Goal: Task Accomplishment & Management: Complete application form

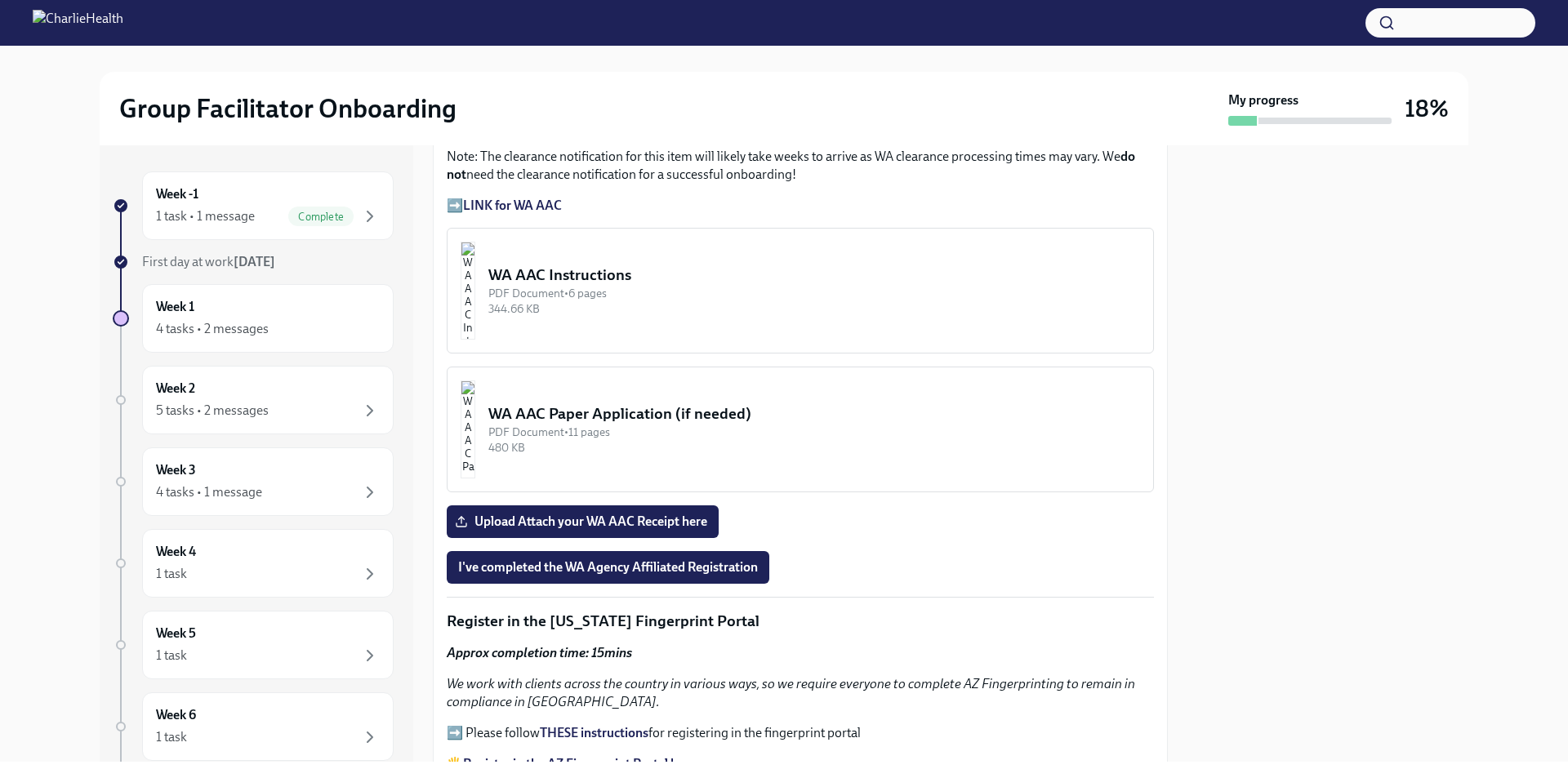
scroll to position [1307, 0]
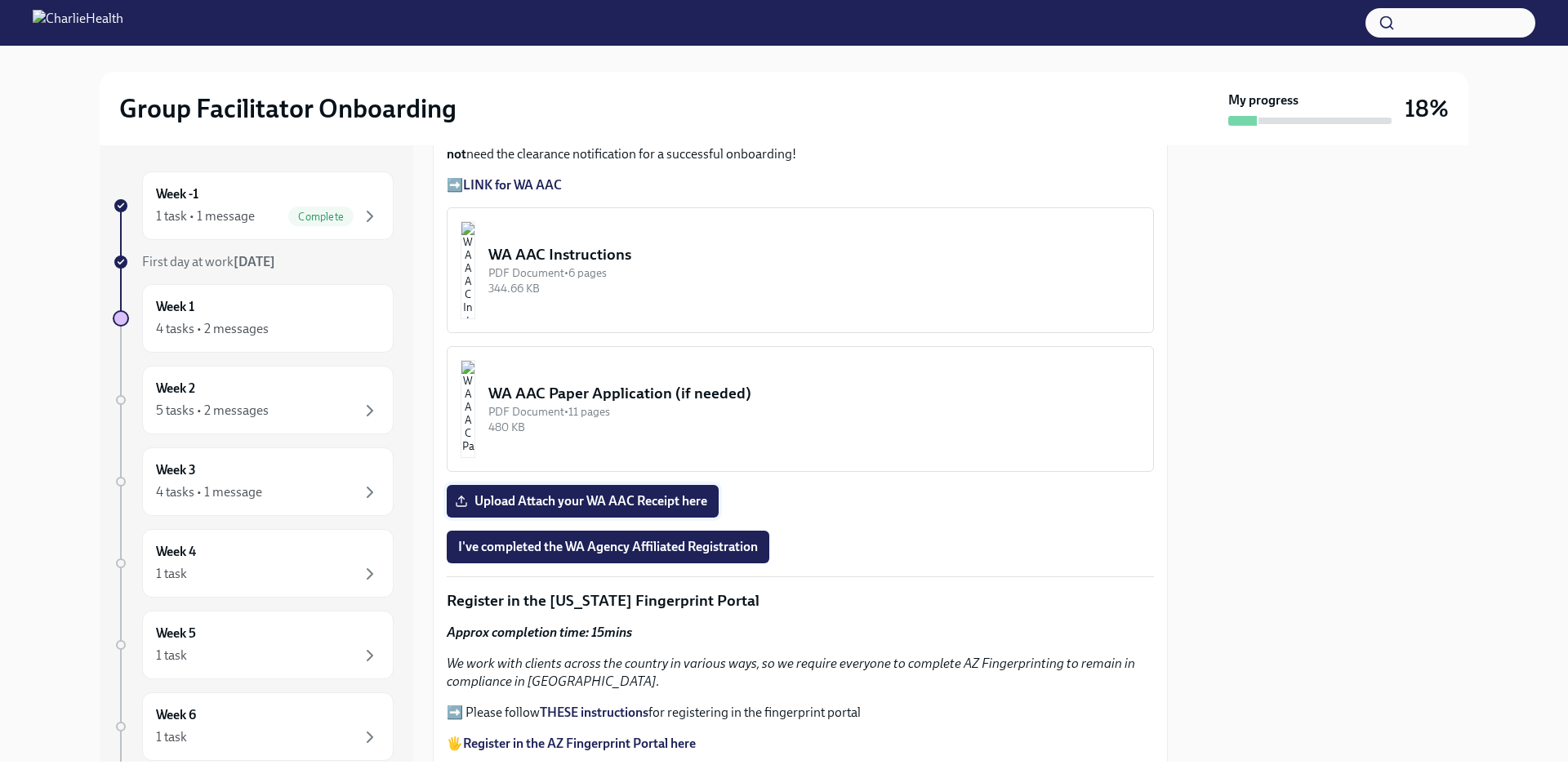
click at [570, 485] on label "Upload Attach your WA AAC Receipt here" at bounding box center [582, 501] width 272 height 33
click at [0, 0] on input "Upload Attach your WA AAC Receipt here" at bounding box center [0, 0] width 0 height 0
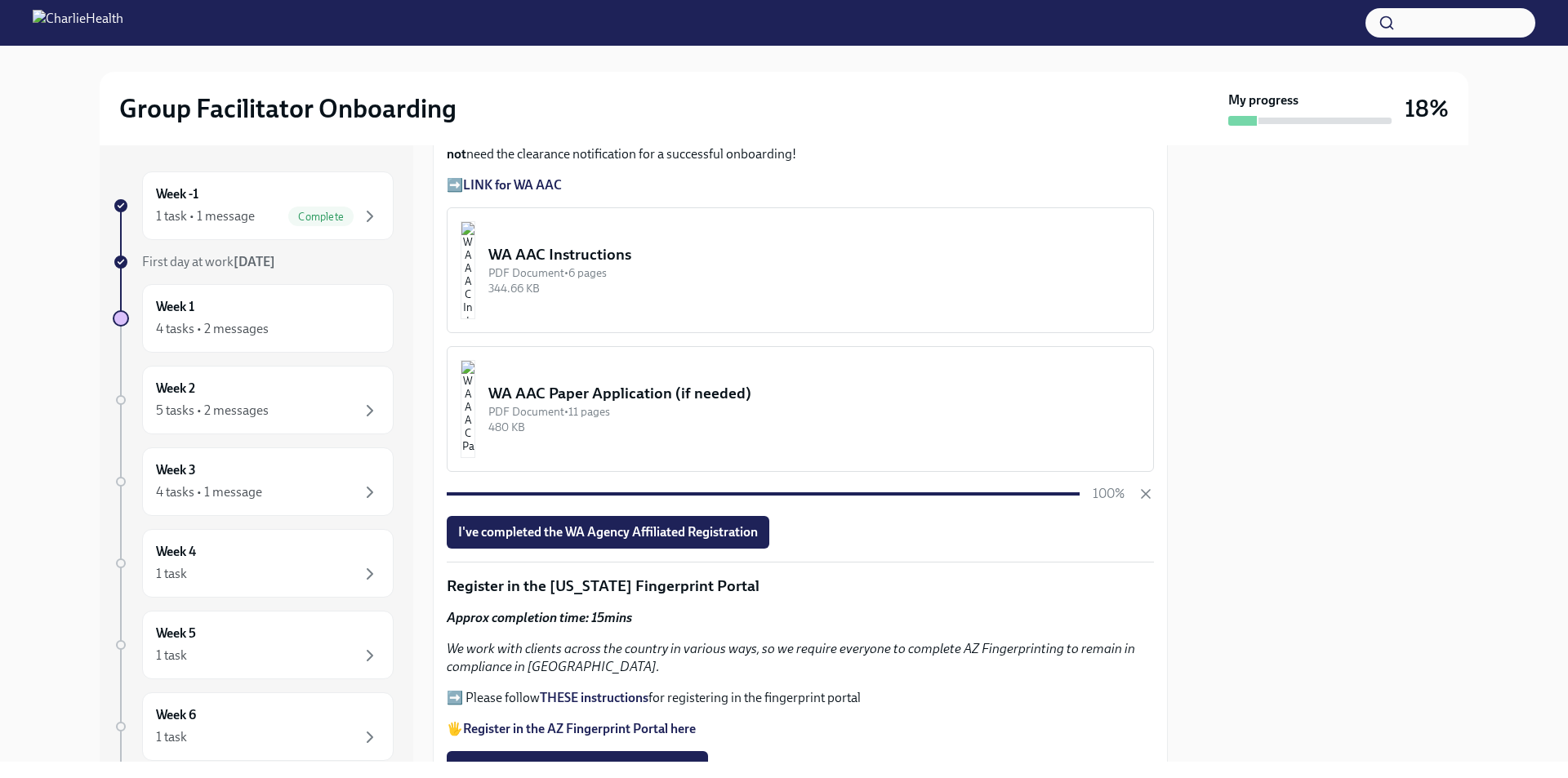
scroll to position [1388, 0]
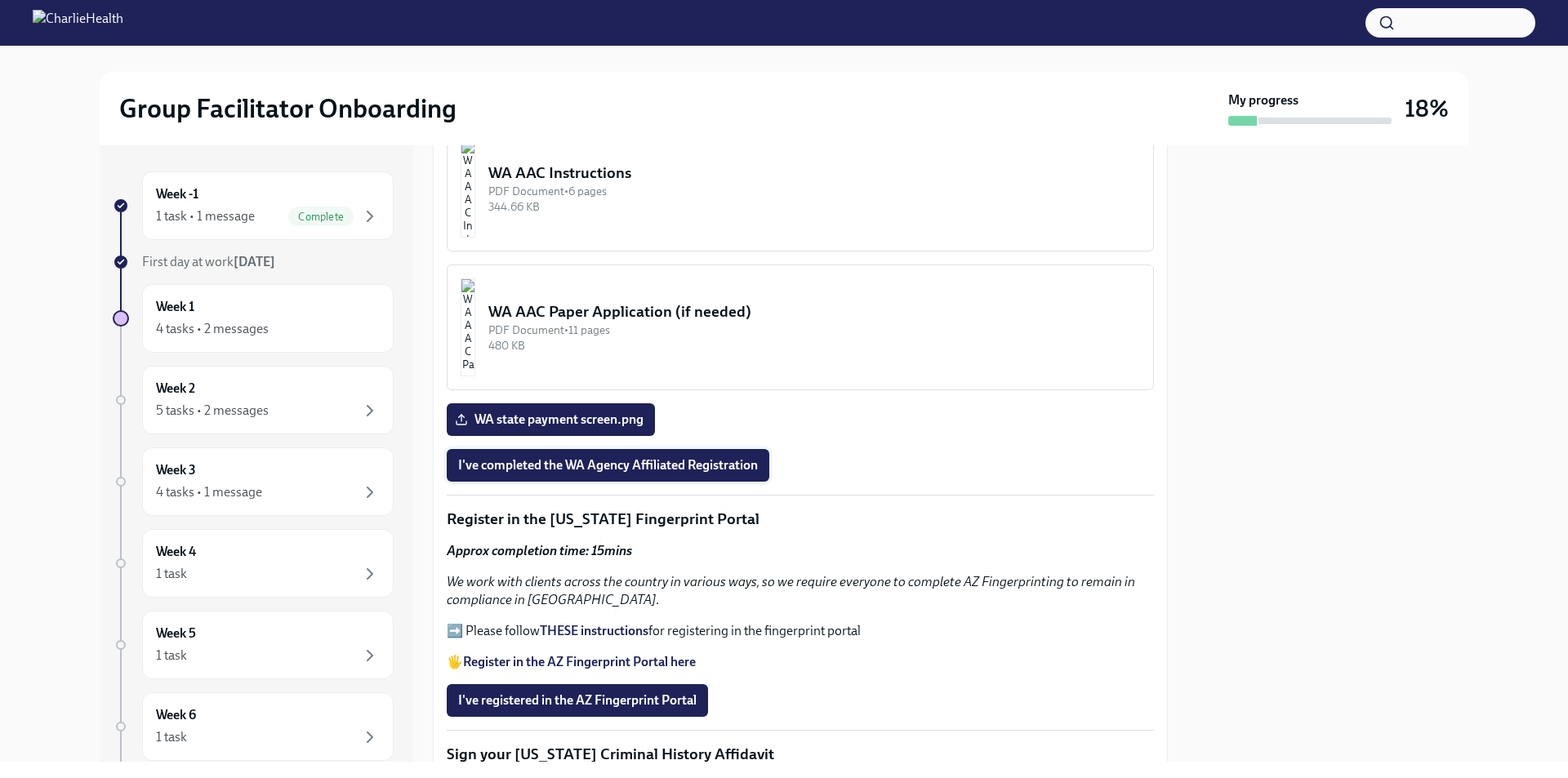
click at [616, 459] on span "I've completed the WA Agency Affiliated Registration" at bounding box center [608, 465] width 299 height 16
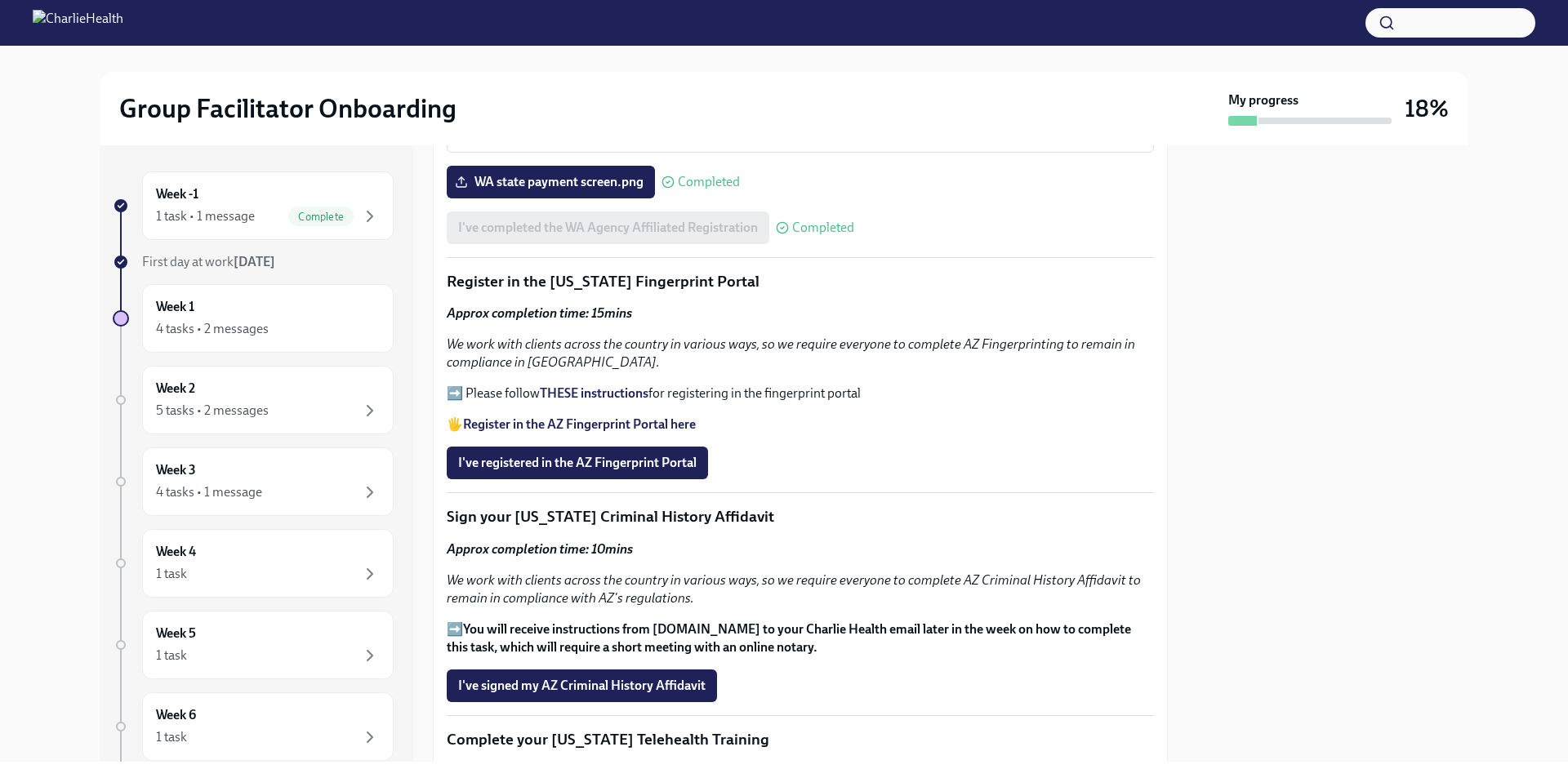
scroll to position [1633, 0]
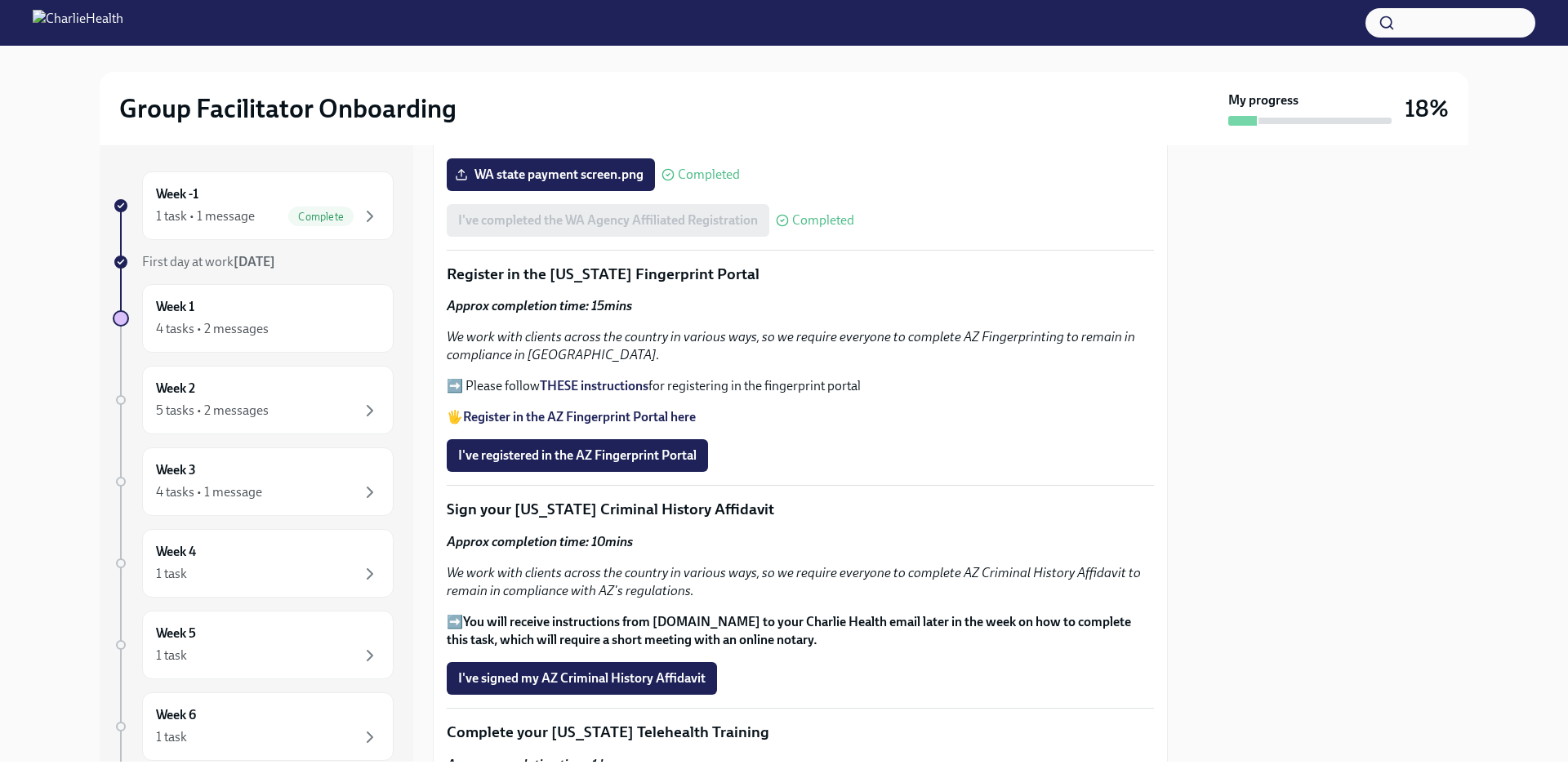
click at [595, 378] on strong "THESE instructions" at bounding box center [595, 386] width 109 height 16
click at [569, 410] on strong "Register in the AZ Fingerprint Portal here" at bounding box center [580, 417] width 233 height 16
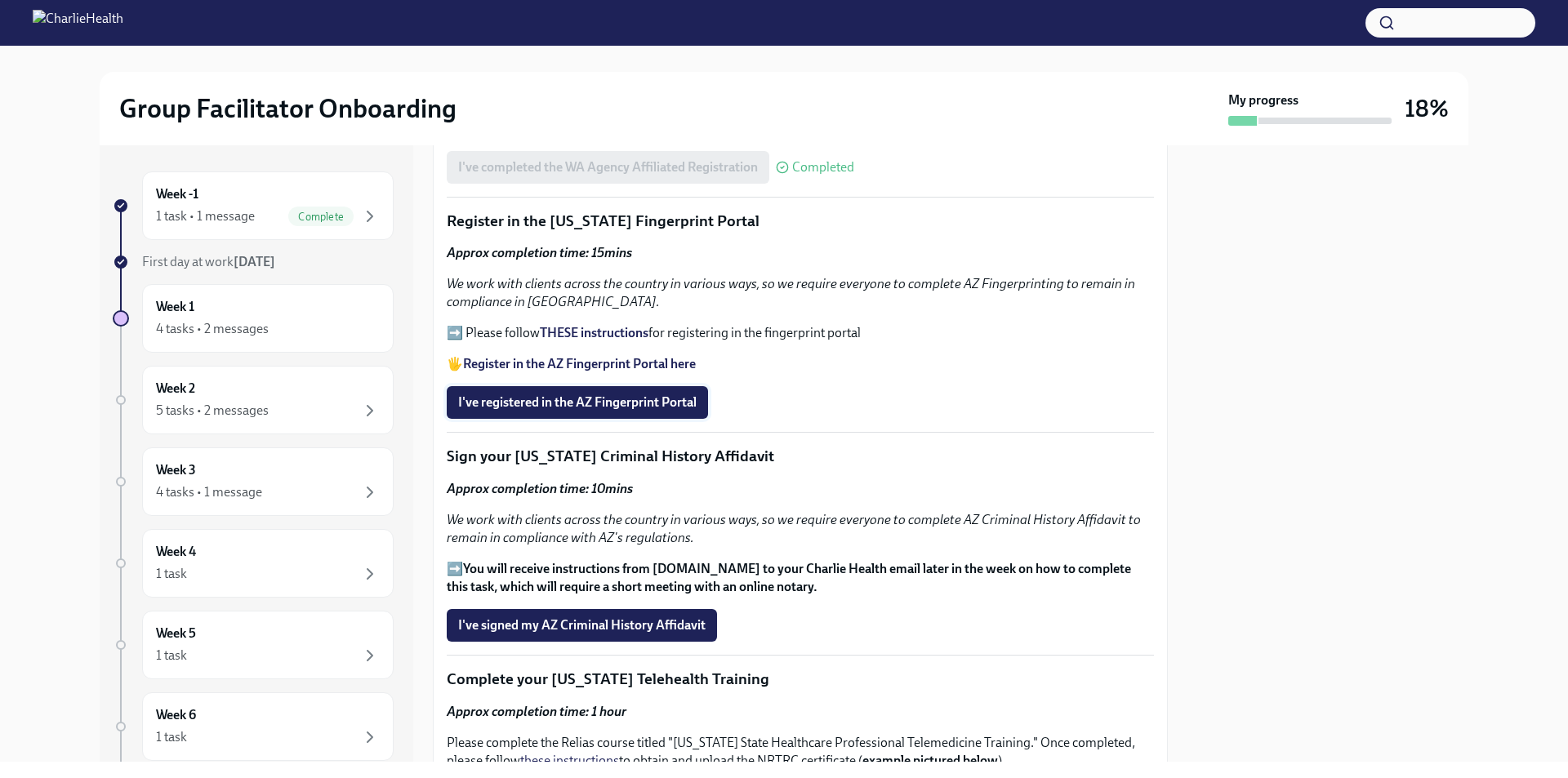
scroll to position [1715, 0]
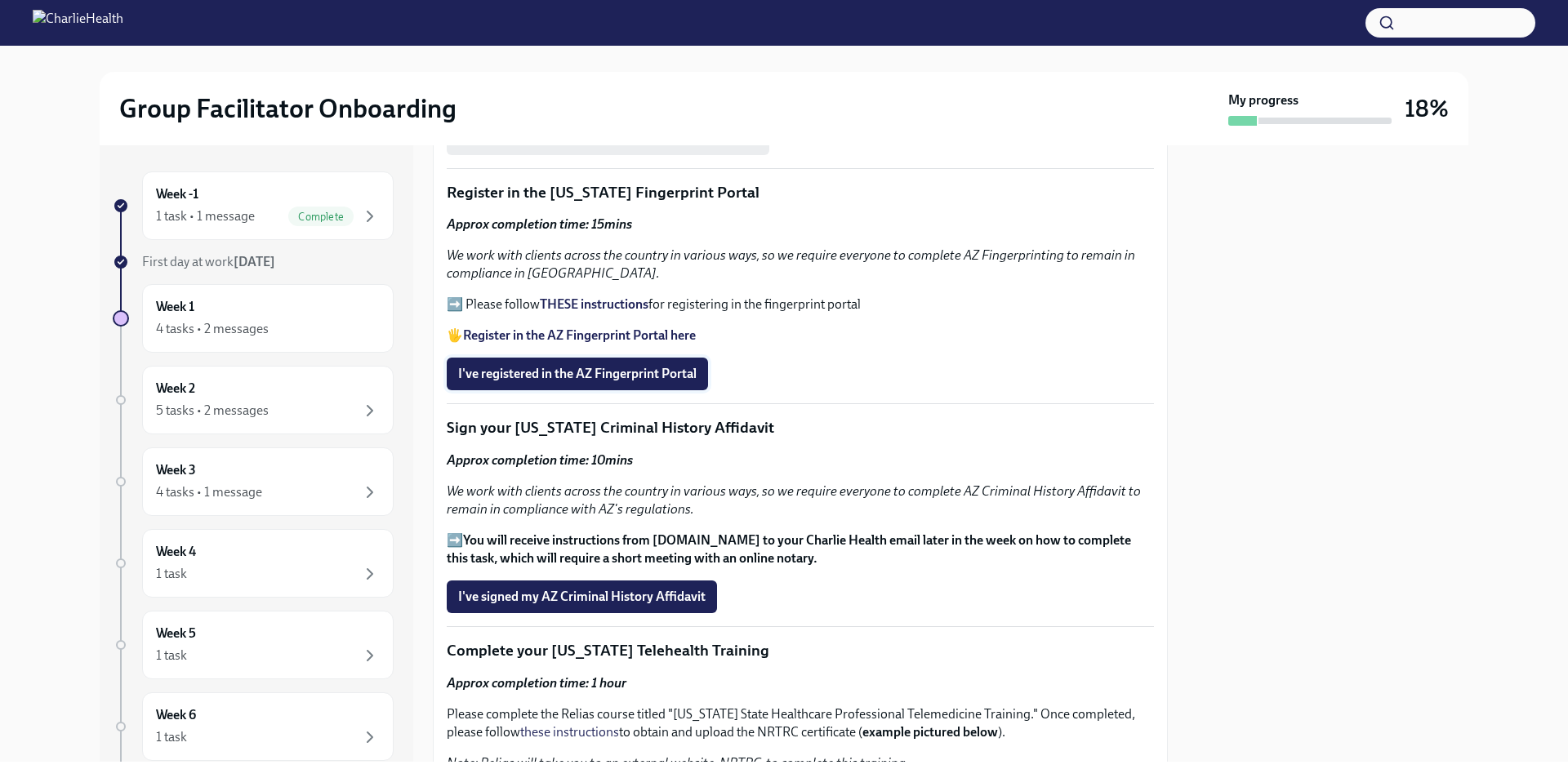
click at [645, 359] on button "I've registered in the AZ Fingerprint Portal" at bounding box center [577, 374] width 261 height 33
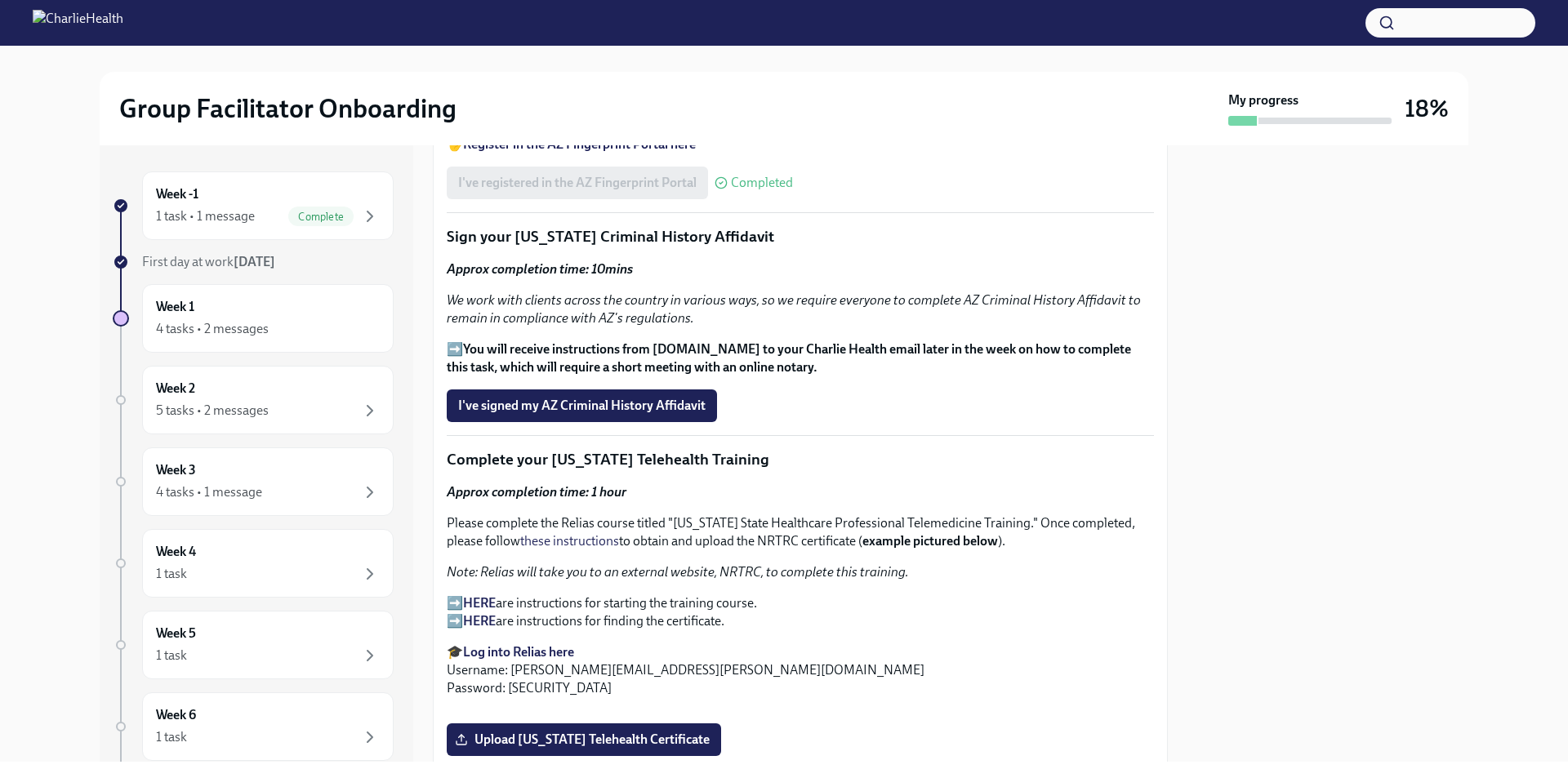
scroll to position [1878, 0]
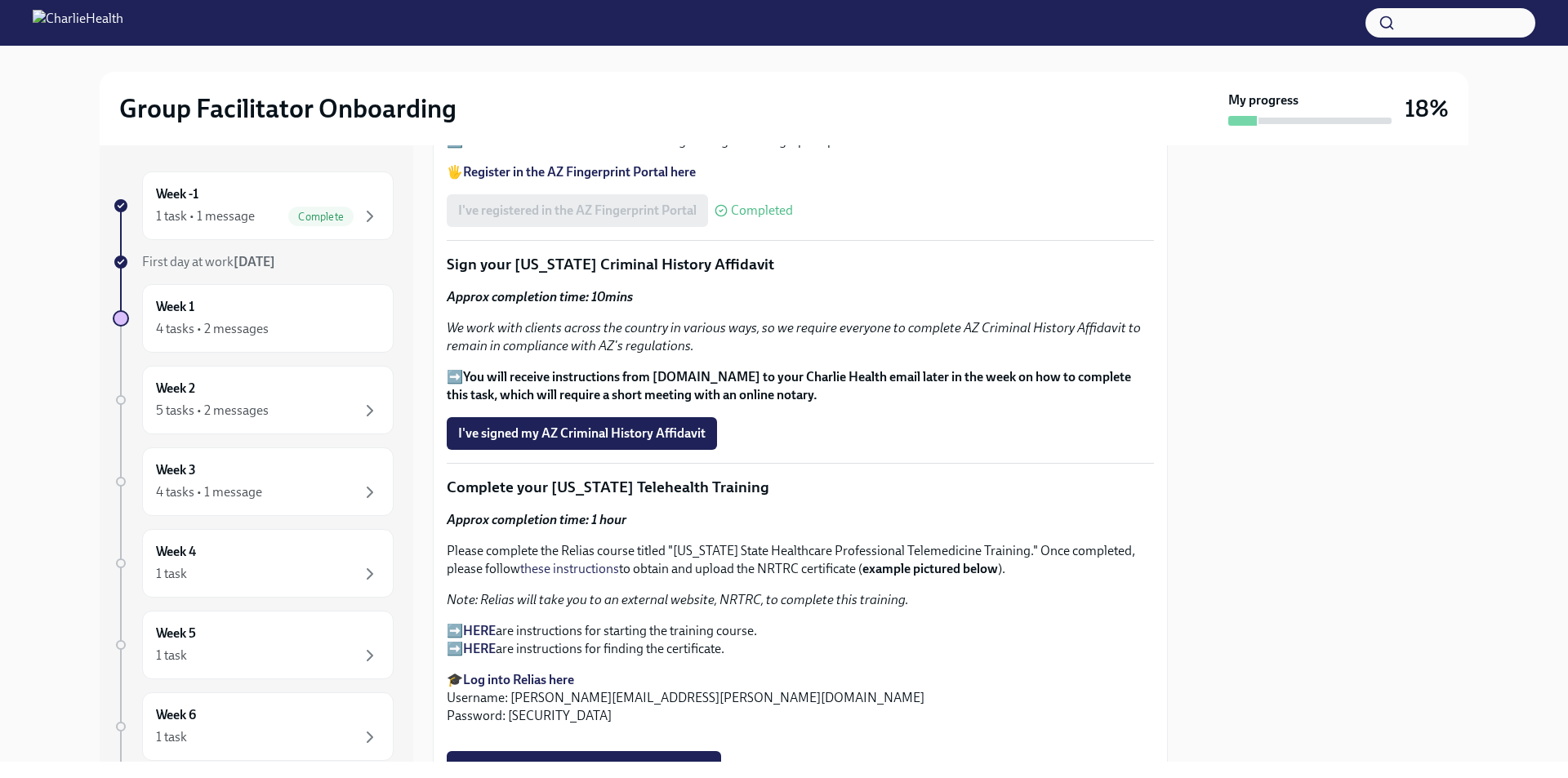
click at [591, 425] on span "I've signed my AZ Criminal History Affidavit" at bounding box center [582, 433] width 248 height 16
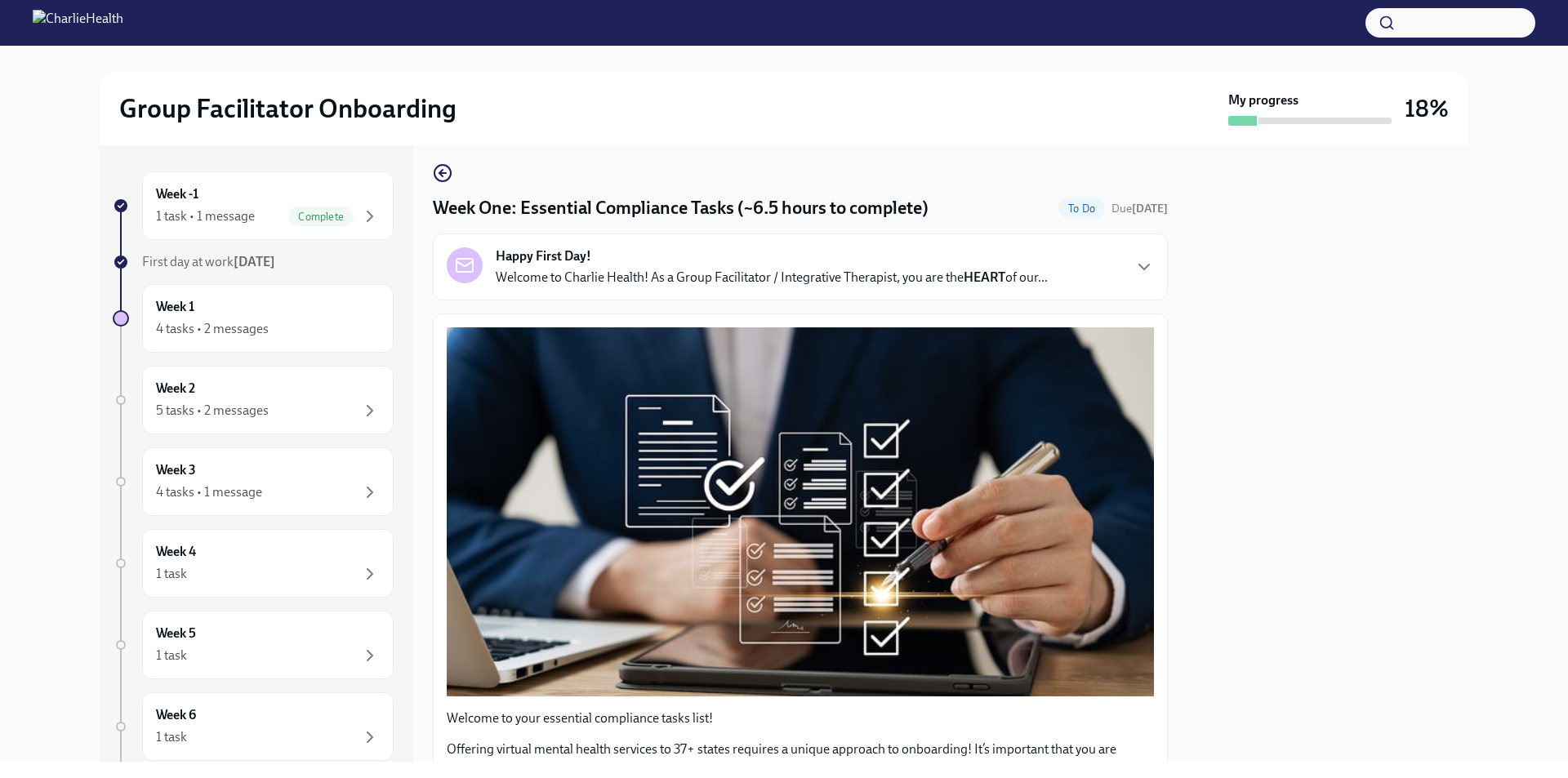
scroll to position [0, 0]
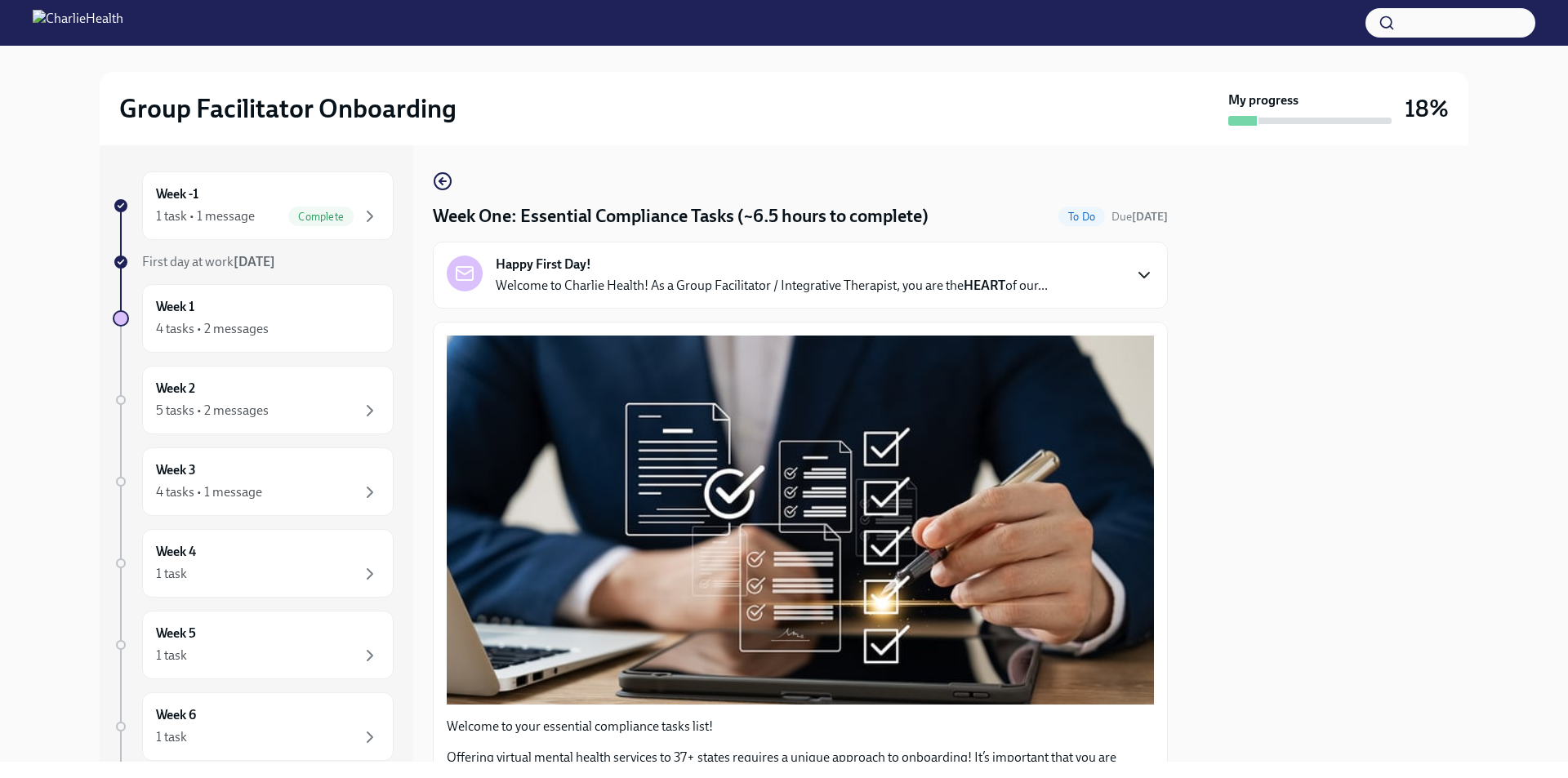
click at [1137, 269] on icon "button" at bounding box center [1144, 275] width 20 height 20
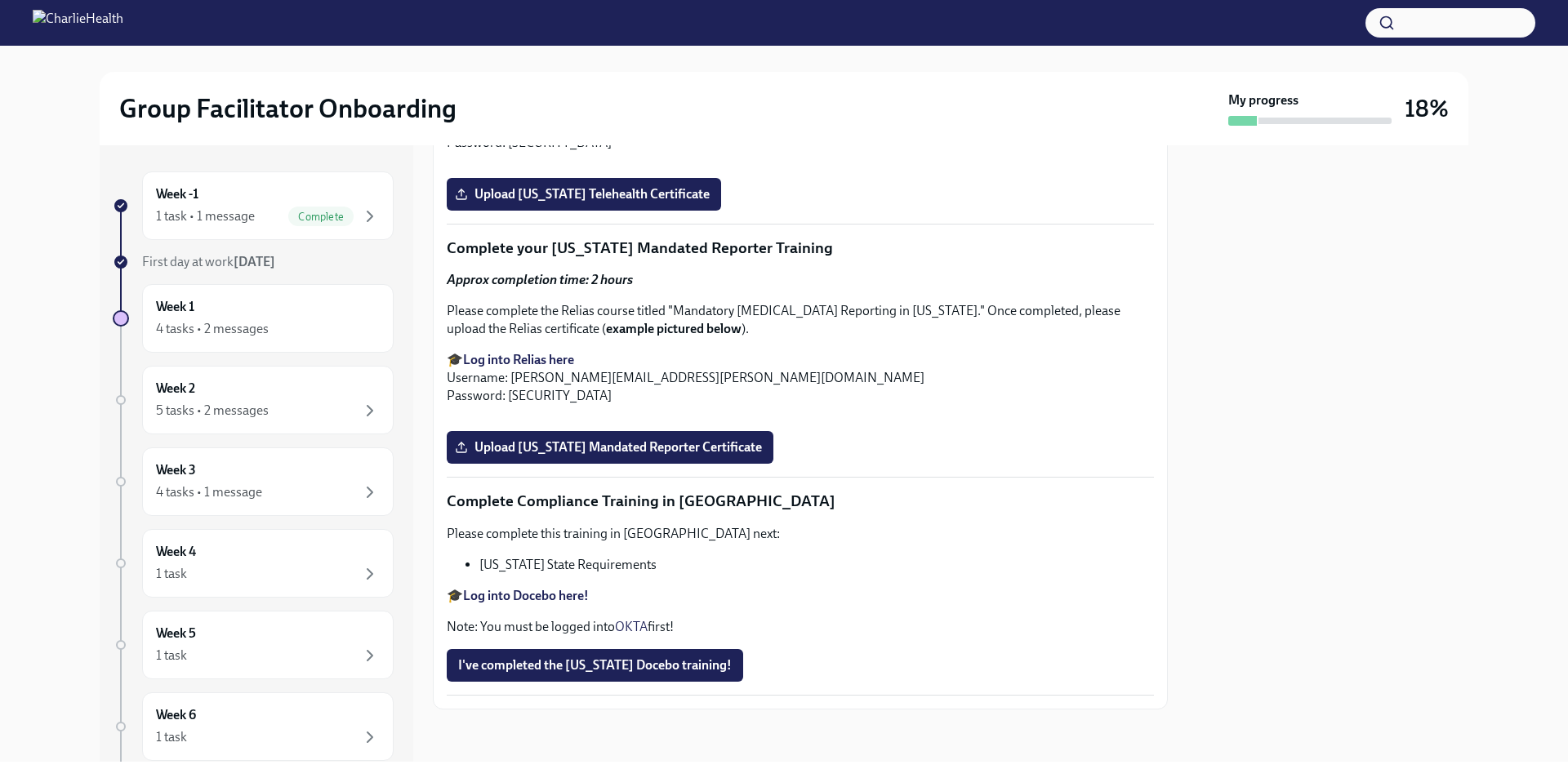
scroll to position [4207, 0]
click at [205, 315] on div "Week 1 4 tasks • 2 messages" at bounding box center [268, 318] width 224 height 41
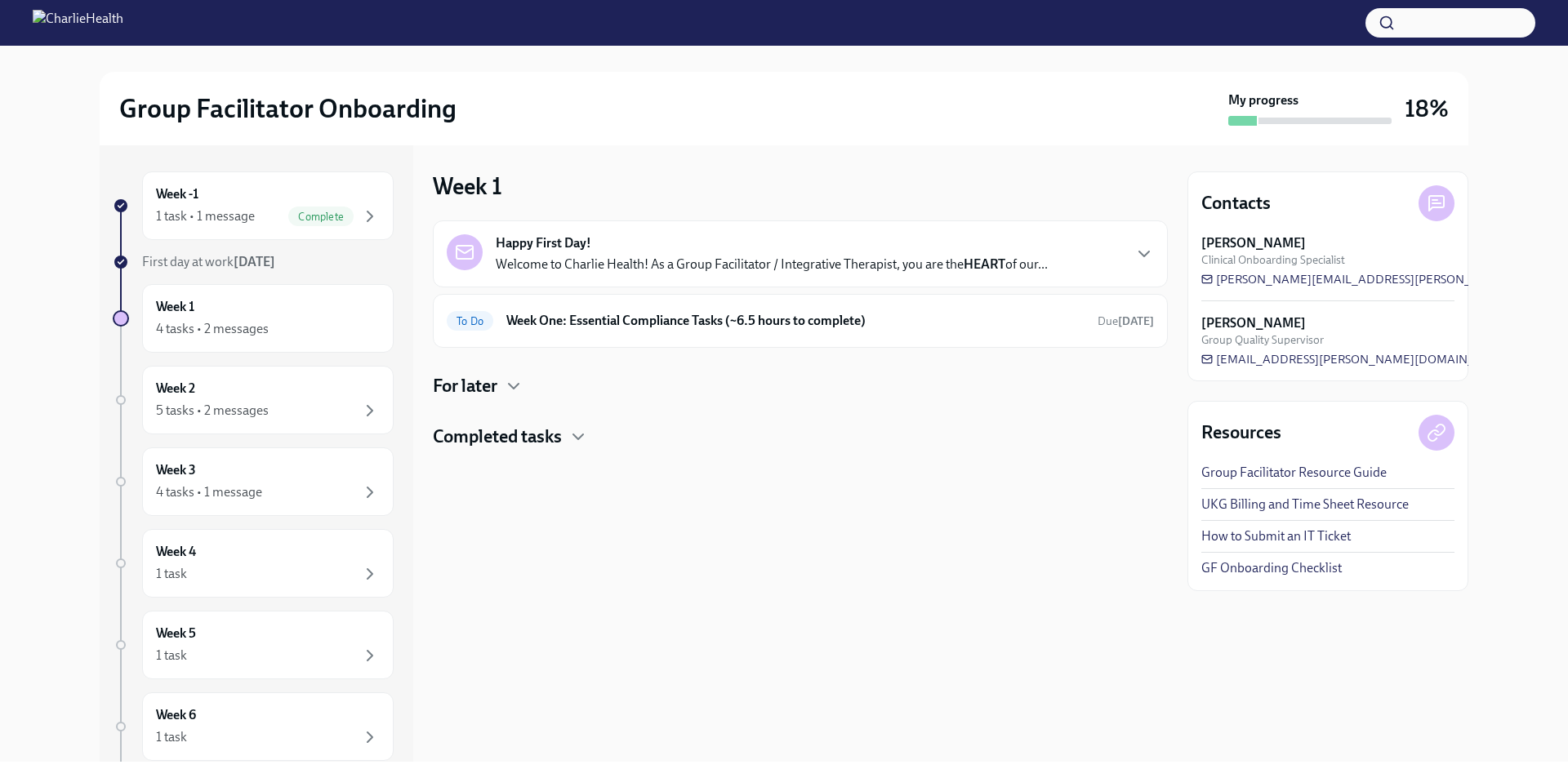
click at [497, 385] on h4 "For later" at bounding box center [465, 386] width 65 height 24
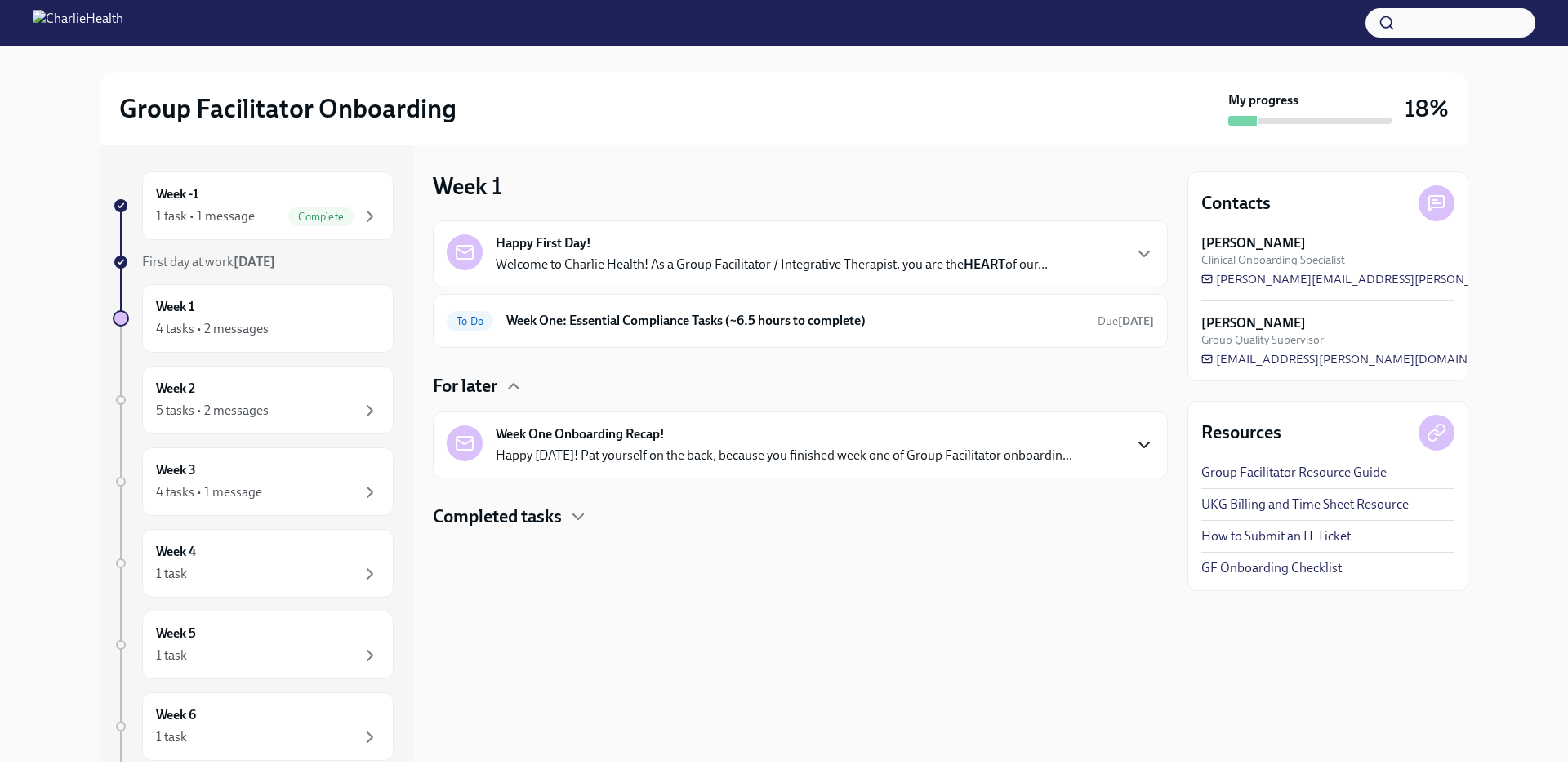
click at [1142, 443] on icon "button" at bounding box center [1144, 445] width 20 height 20
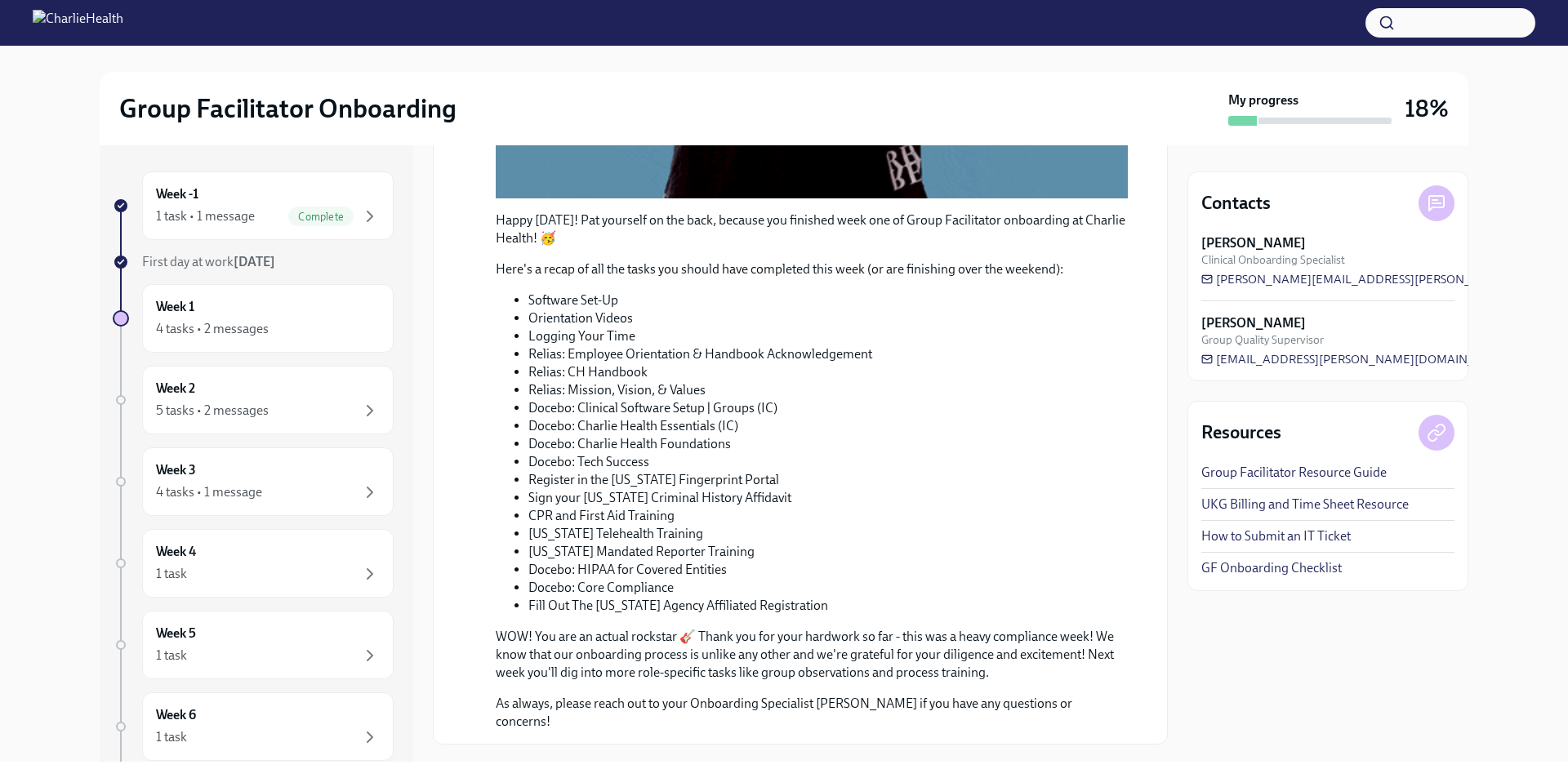
scroll to position [714, 0]
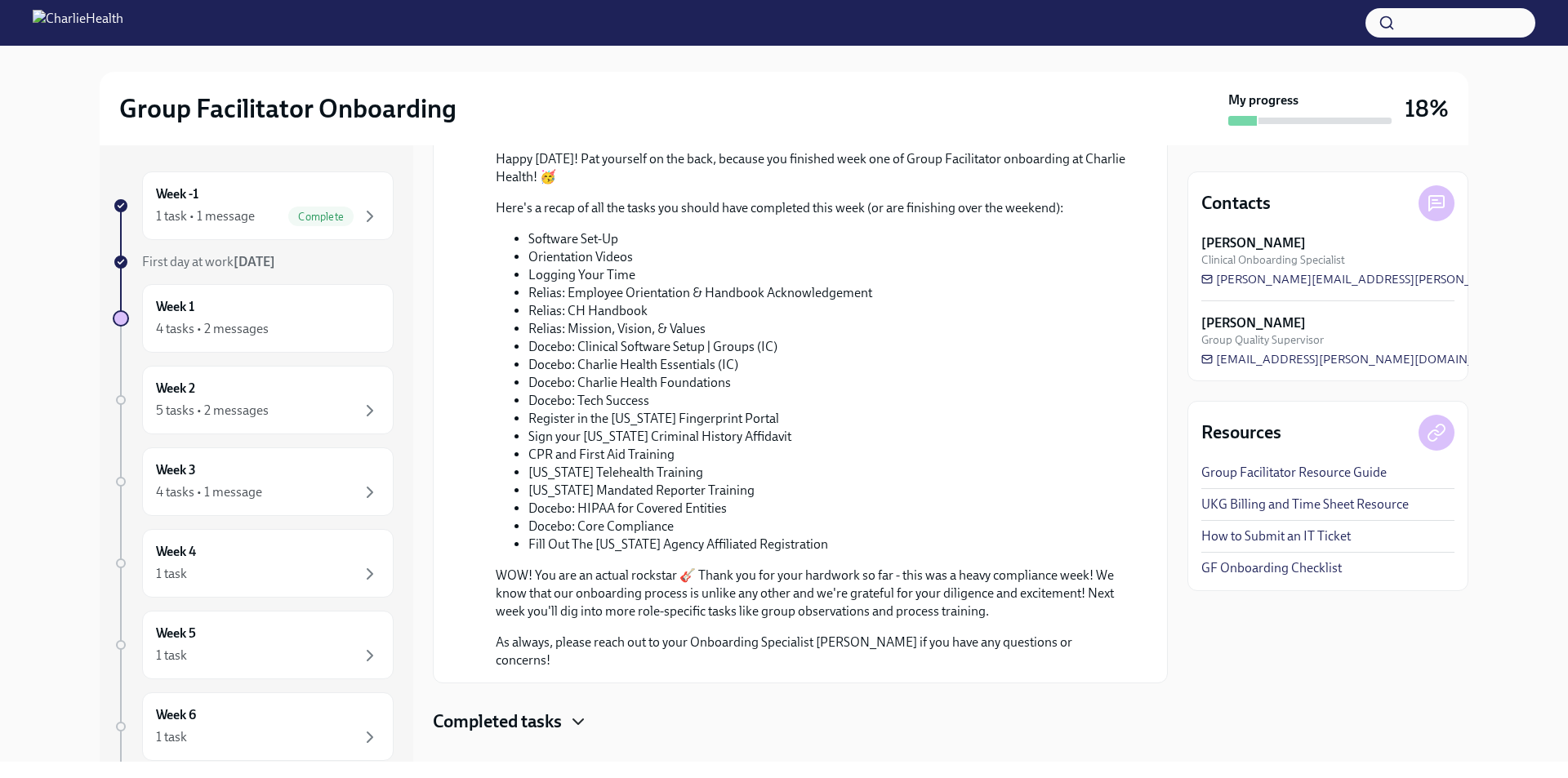
click at [571, 712] on icon "button" at bounding box center [578, 721] width 20 height 20
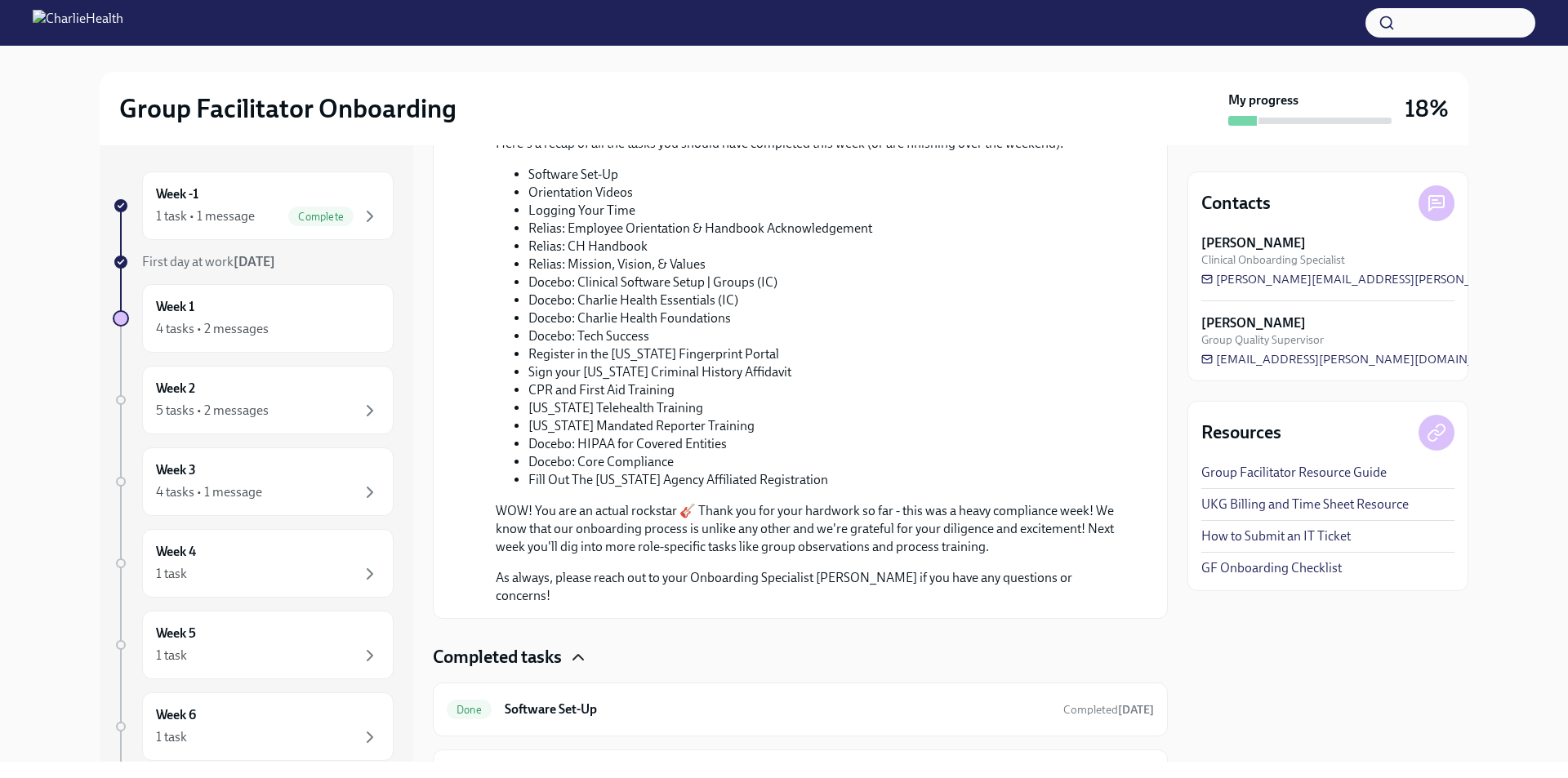
scroll to position [932, 0]
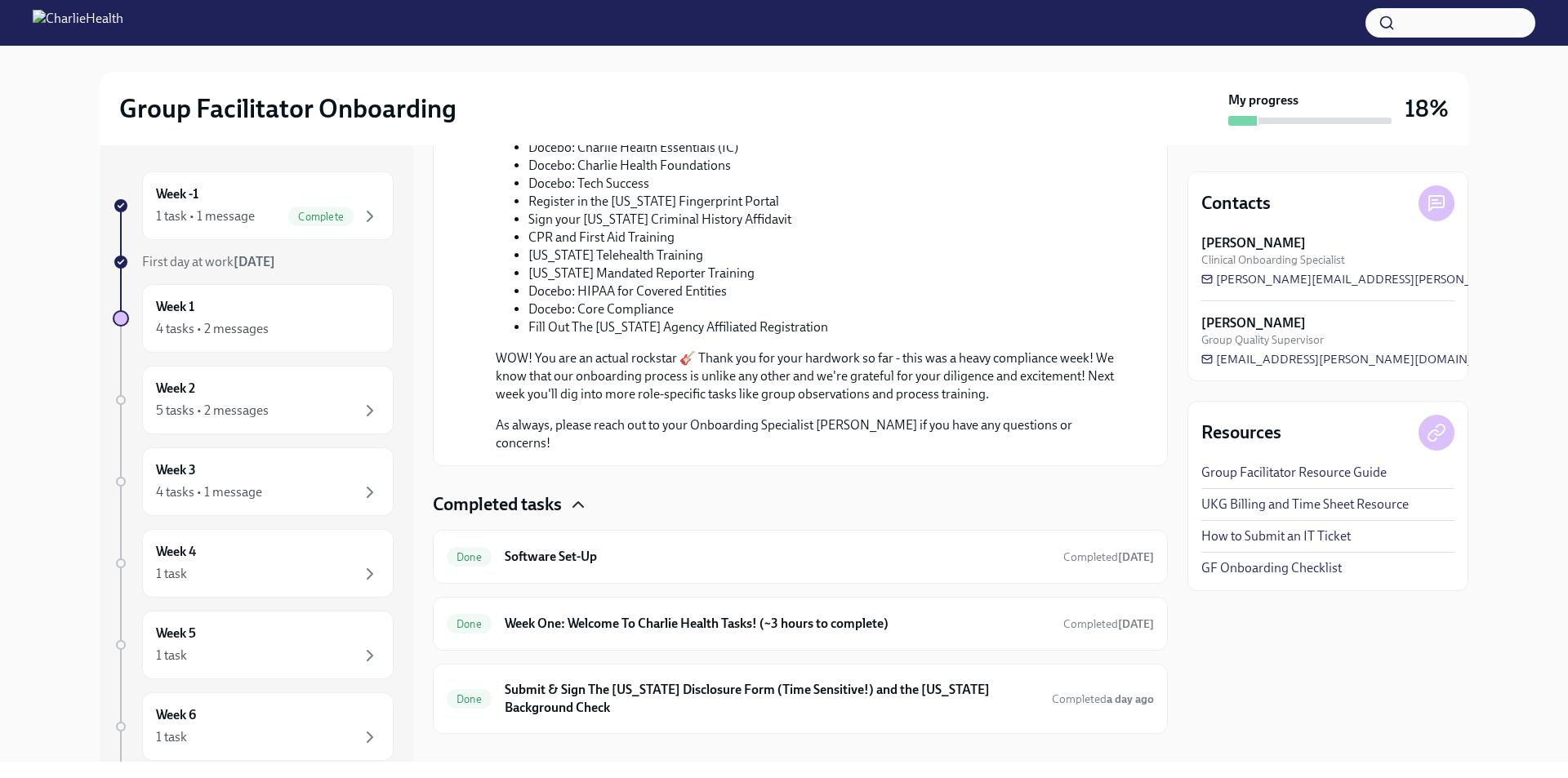
click at [582, 495] on icon "button" at bounding box center [578, 505] width 20 height 20
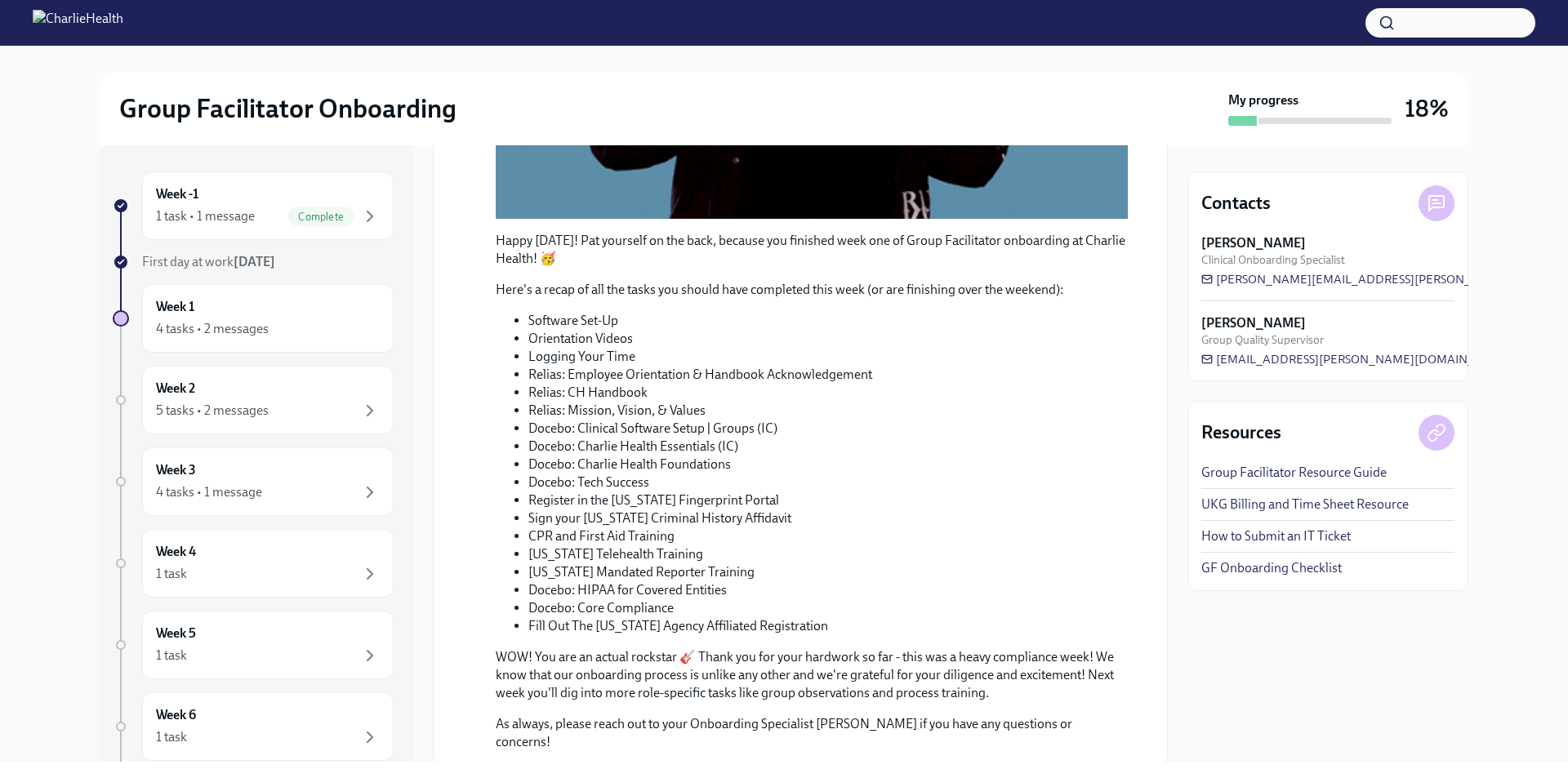
scroll to position [714, 0]
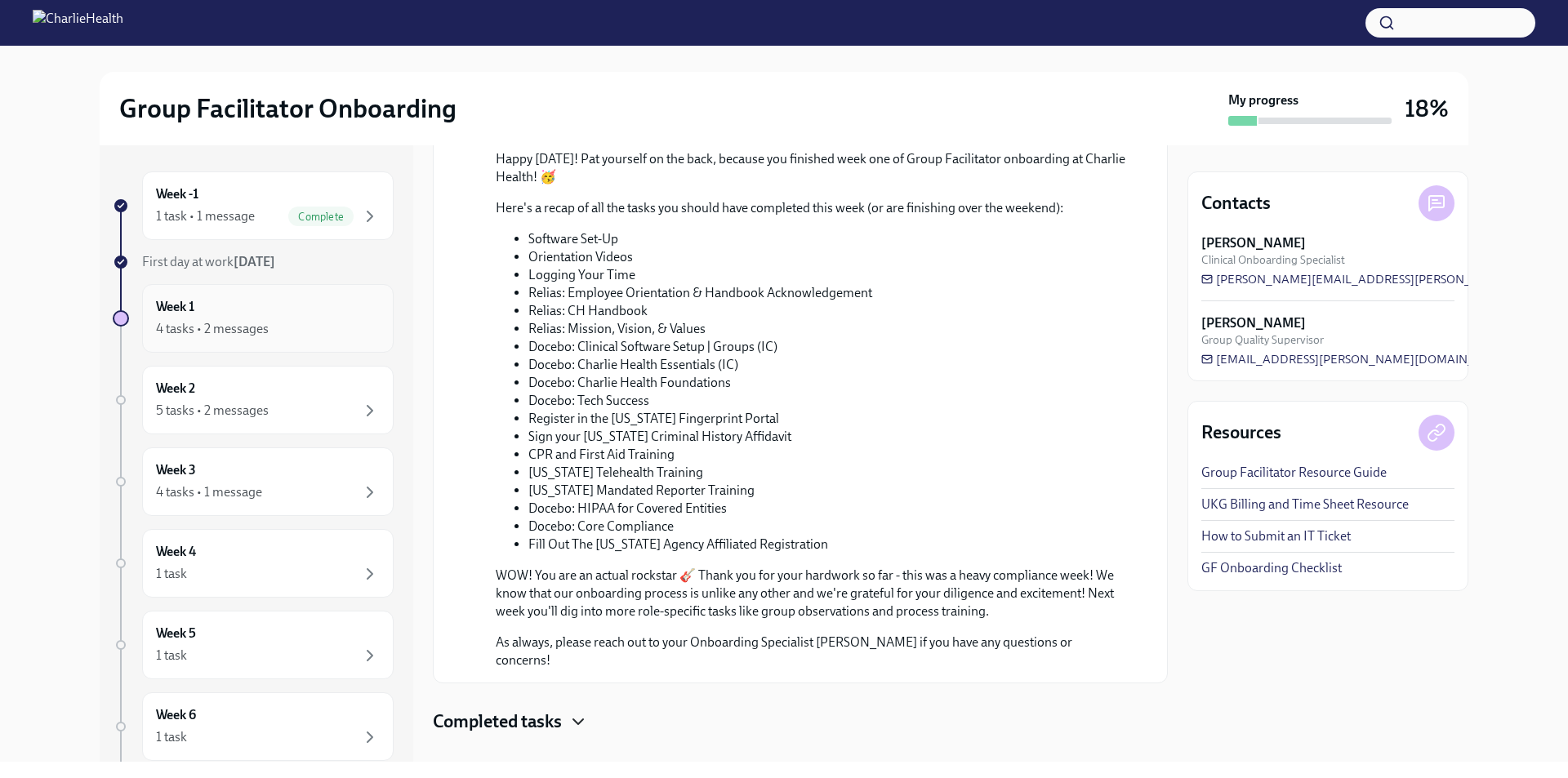
click at [199, 323] on div "4 tasks • 2 messages" at bounding box center [212, 329] width 113 height 18
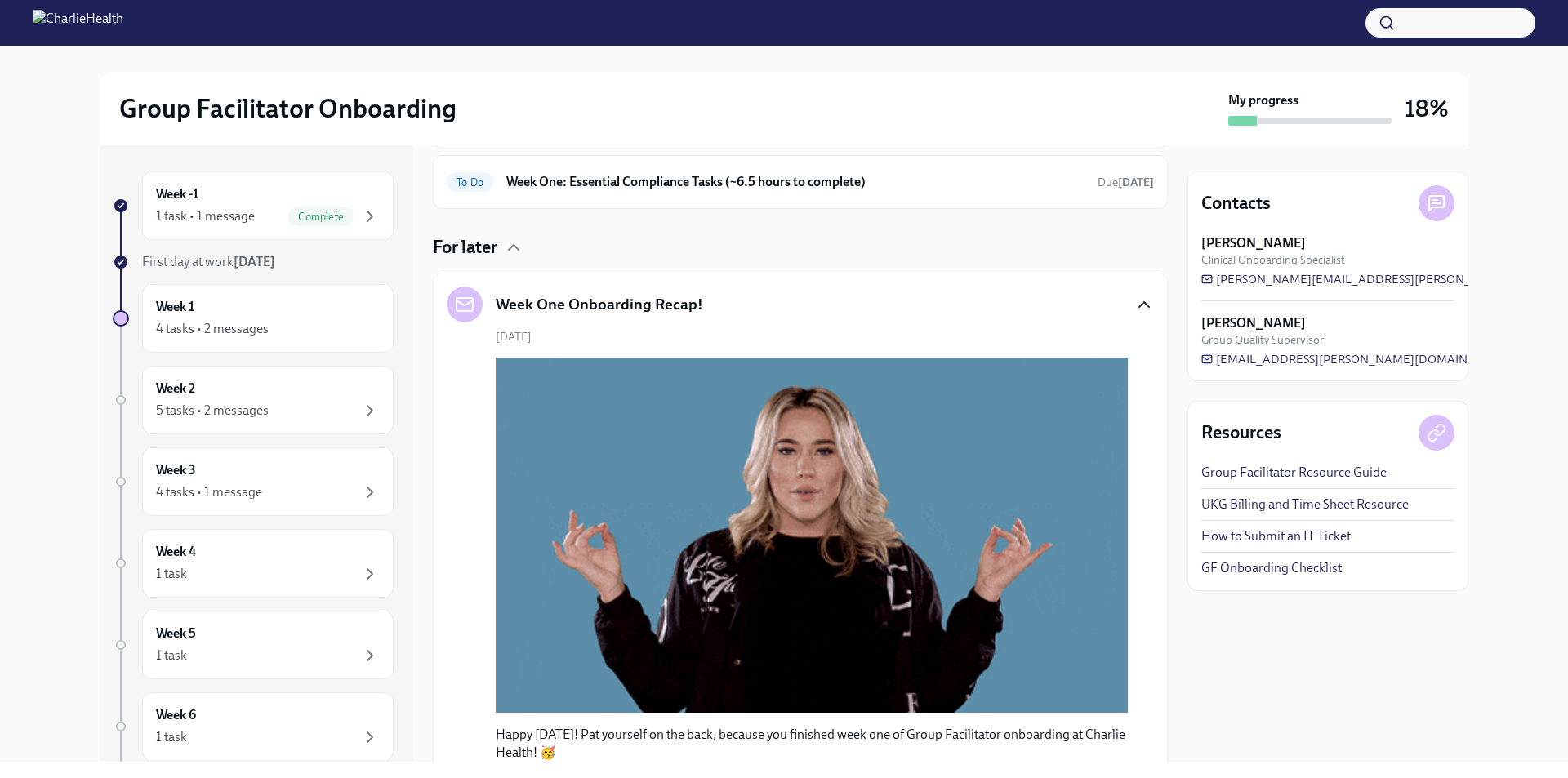
scroll to position [0, 0]
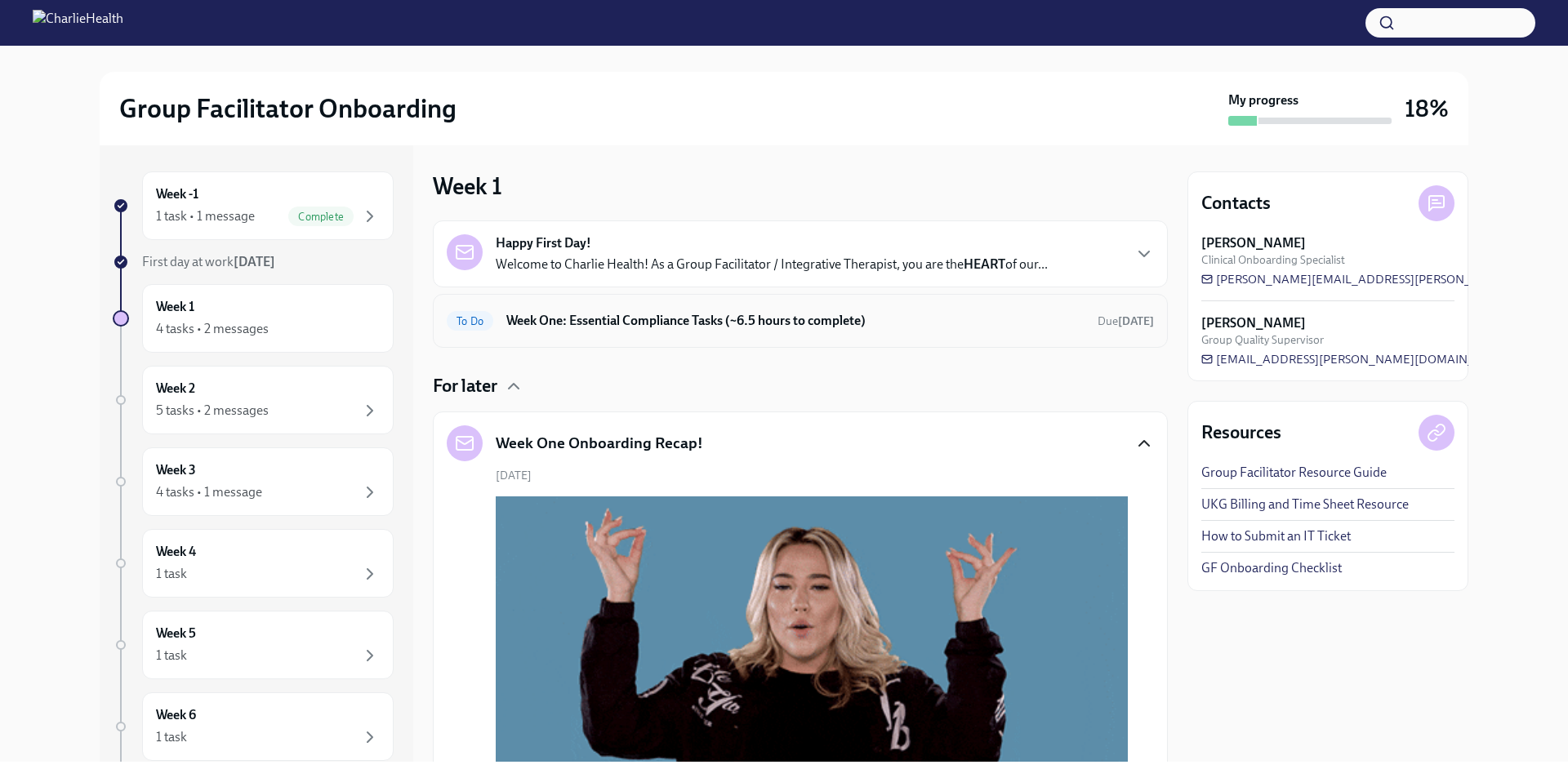
click at [652, 317] on h6 "Week One: Essential Compliance Tasks (~6.5 hours to complete)" at bounding box center [796, 321] width 578 height 18
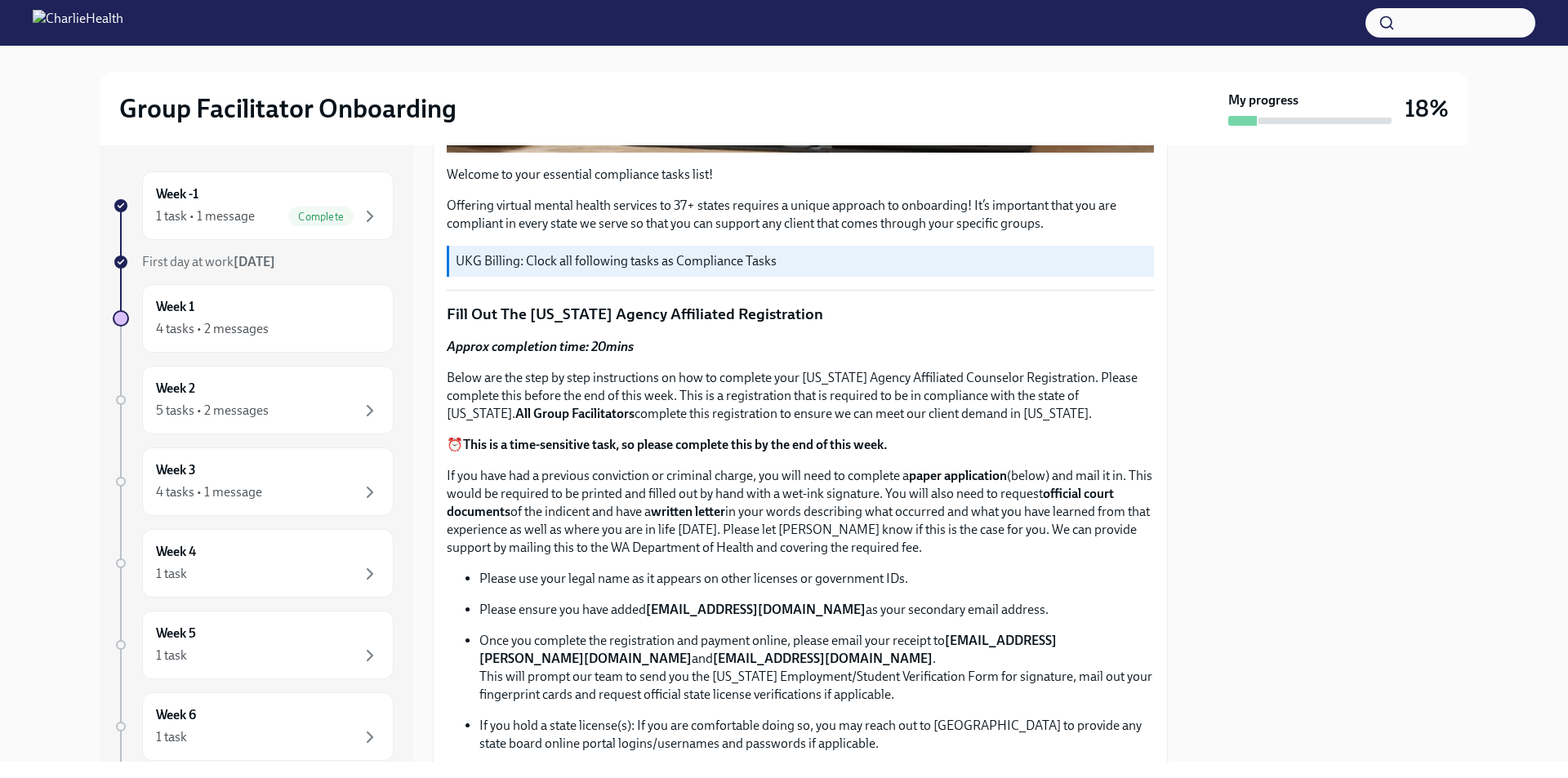
scroll to position [572, 0]
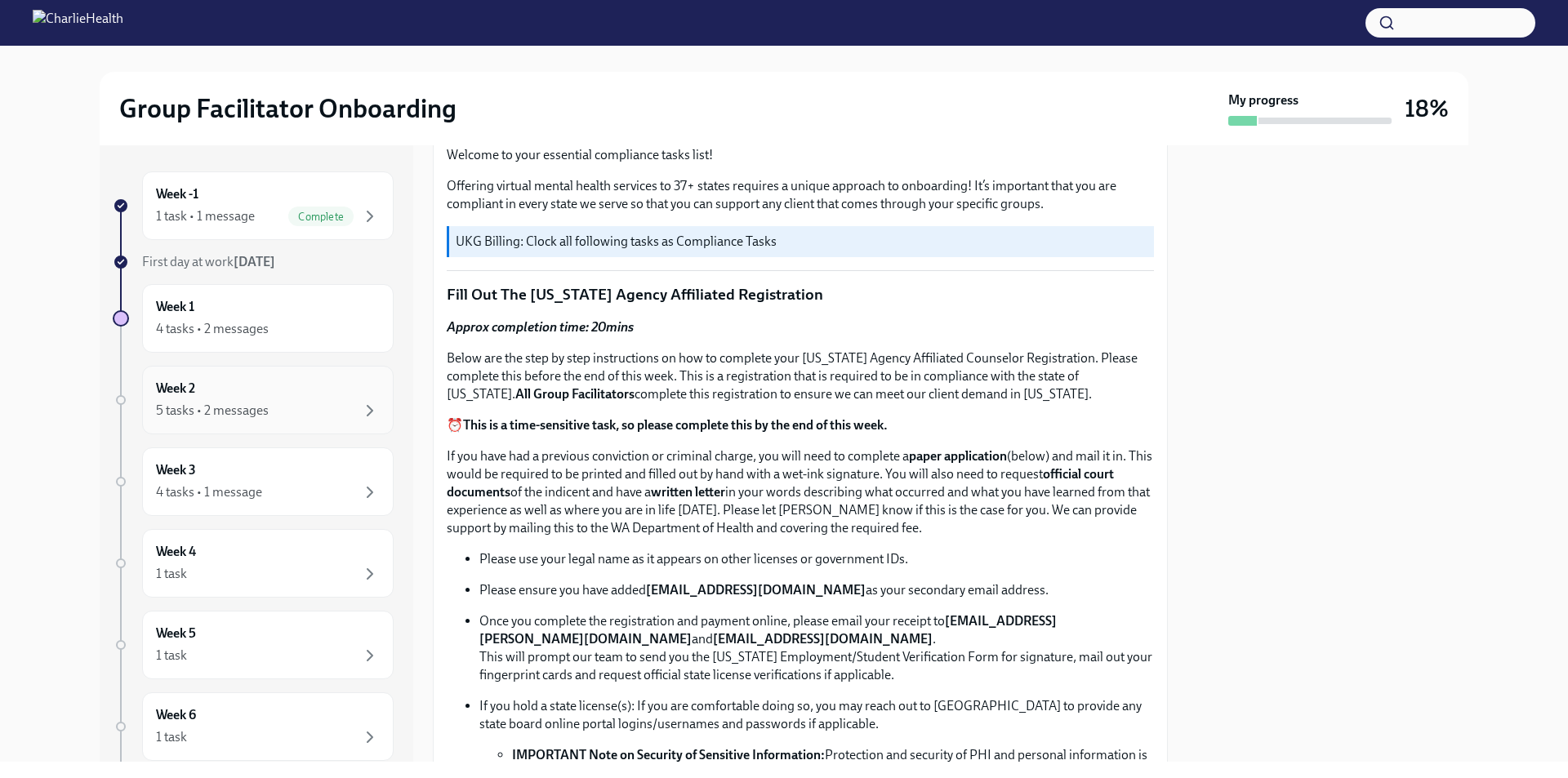
click at [345, 411] on div "5 tasks • 2 messages" at bounding box center [268, 411] width 224 height 20
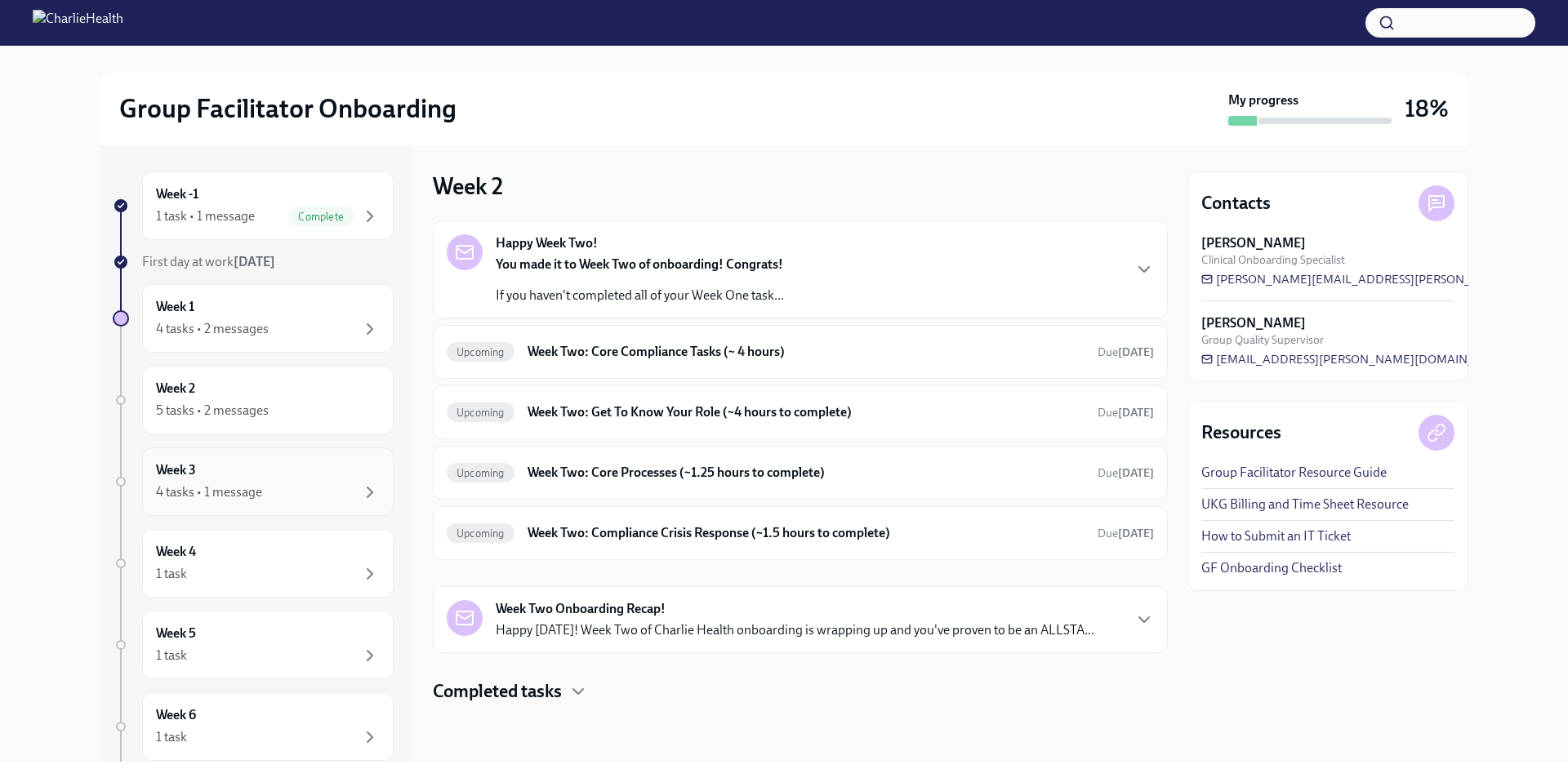
click at [294, 497] on div "4 tasks • 1 message" at bounding box center [268, 492] width 224 height 20
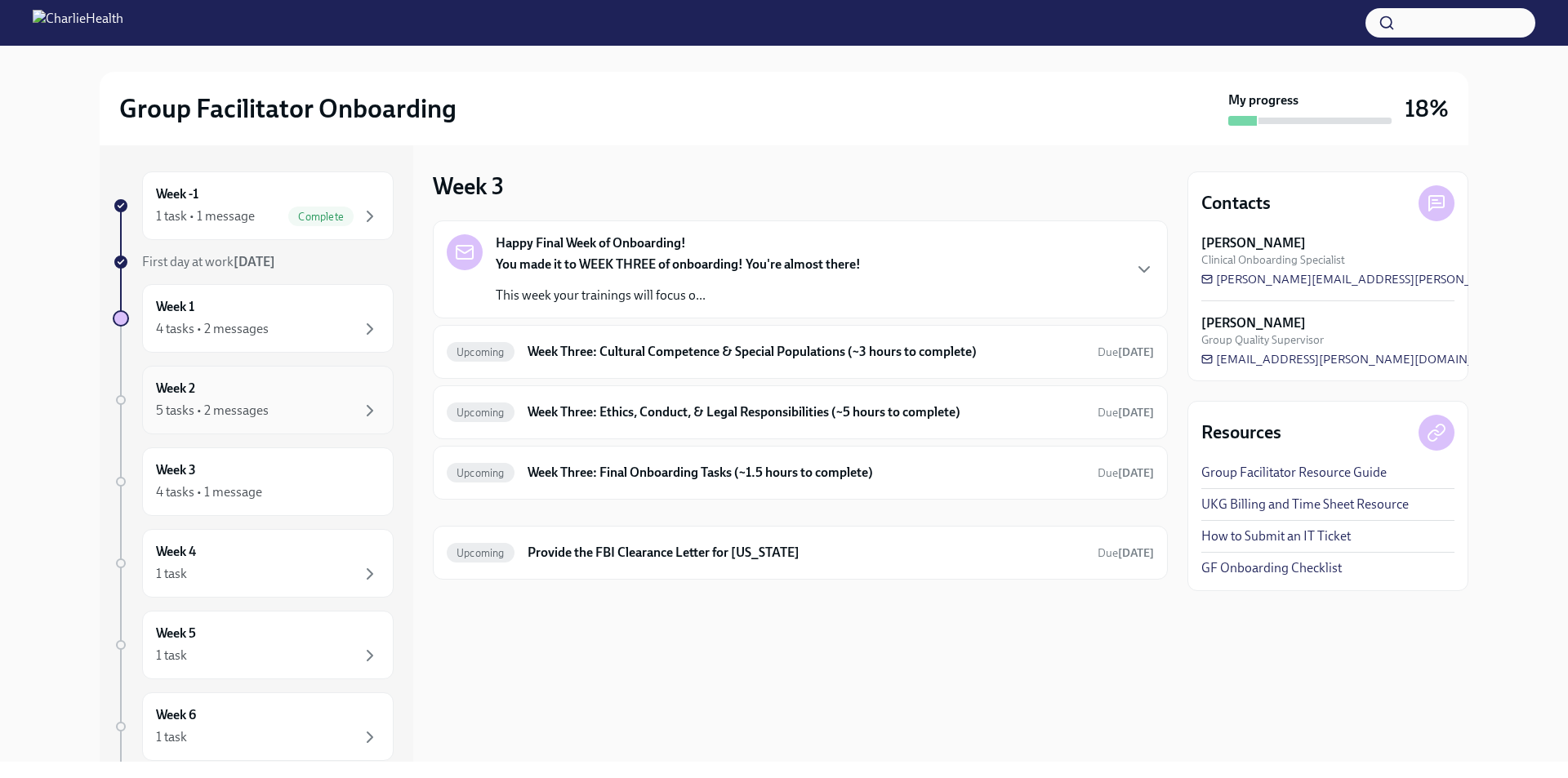
click at [312, 416] on div "5 tasks • 2 messages" at bounding box center [268, 411] width 224 height 20
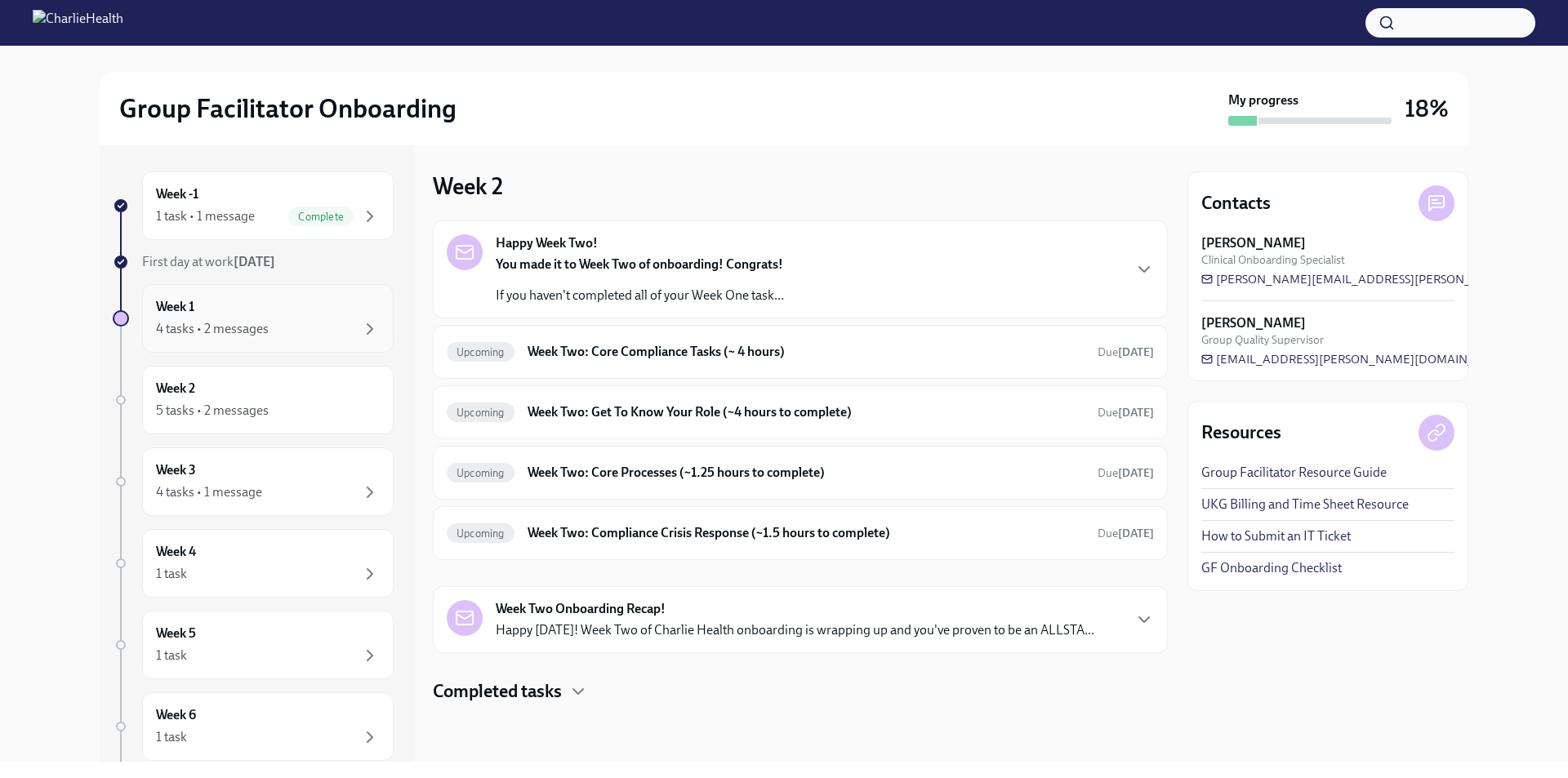
click at [320, 333] on div "4 tasks • 2 messages" at bounding box center [268, 329] width 224 height 20
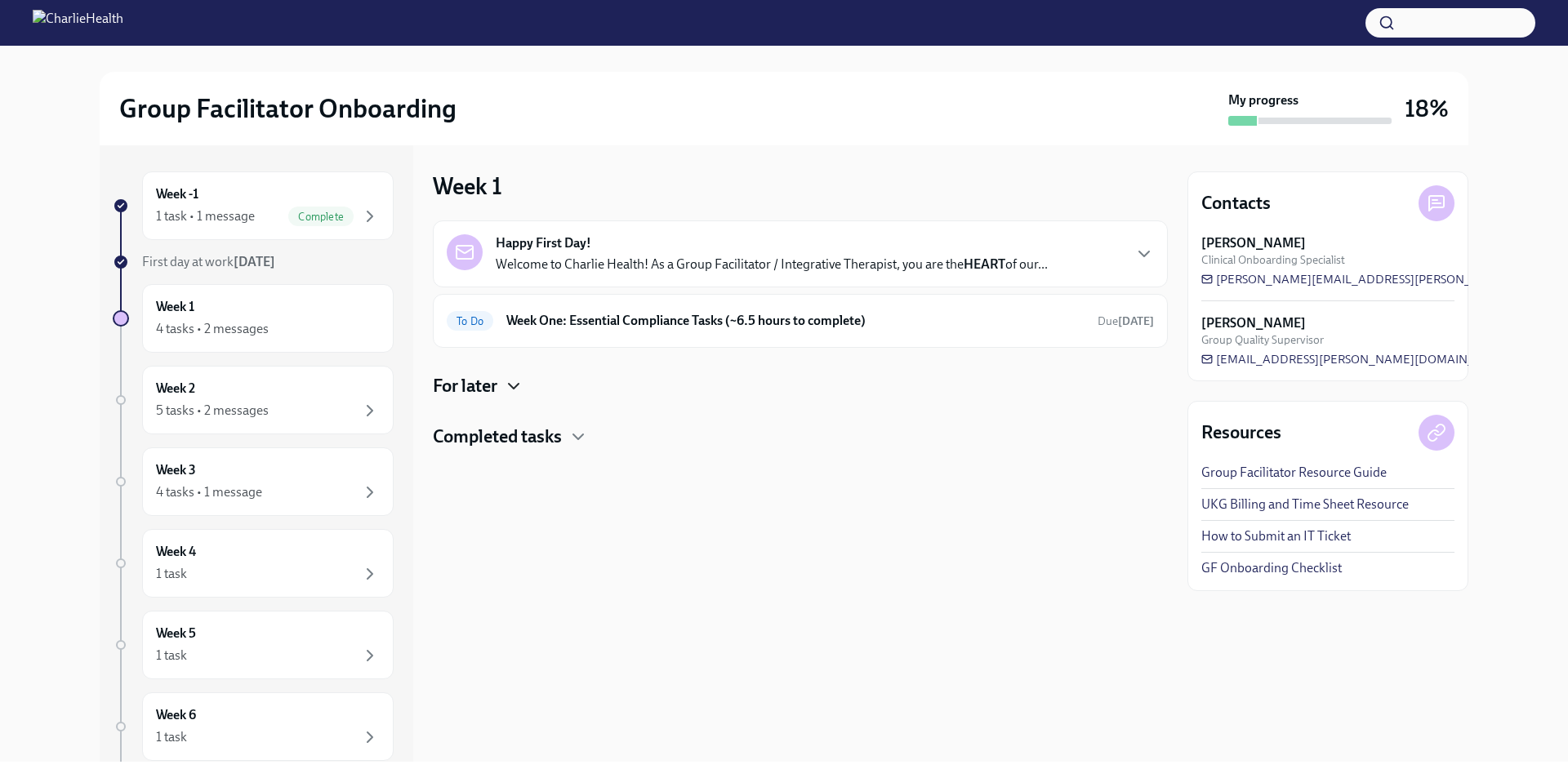
click at [517, 386] on icon "button" at bounding box center [513, 386] width 20 height 20
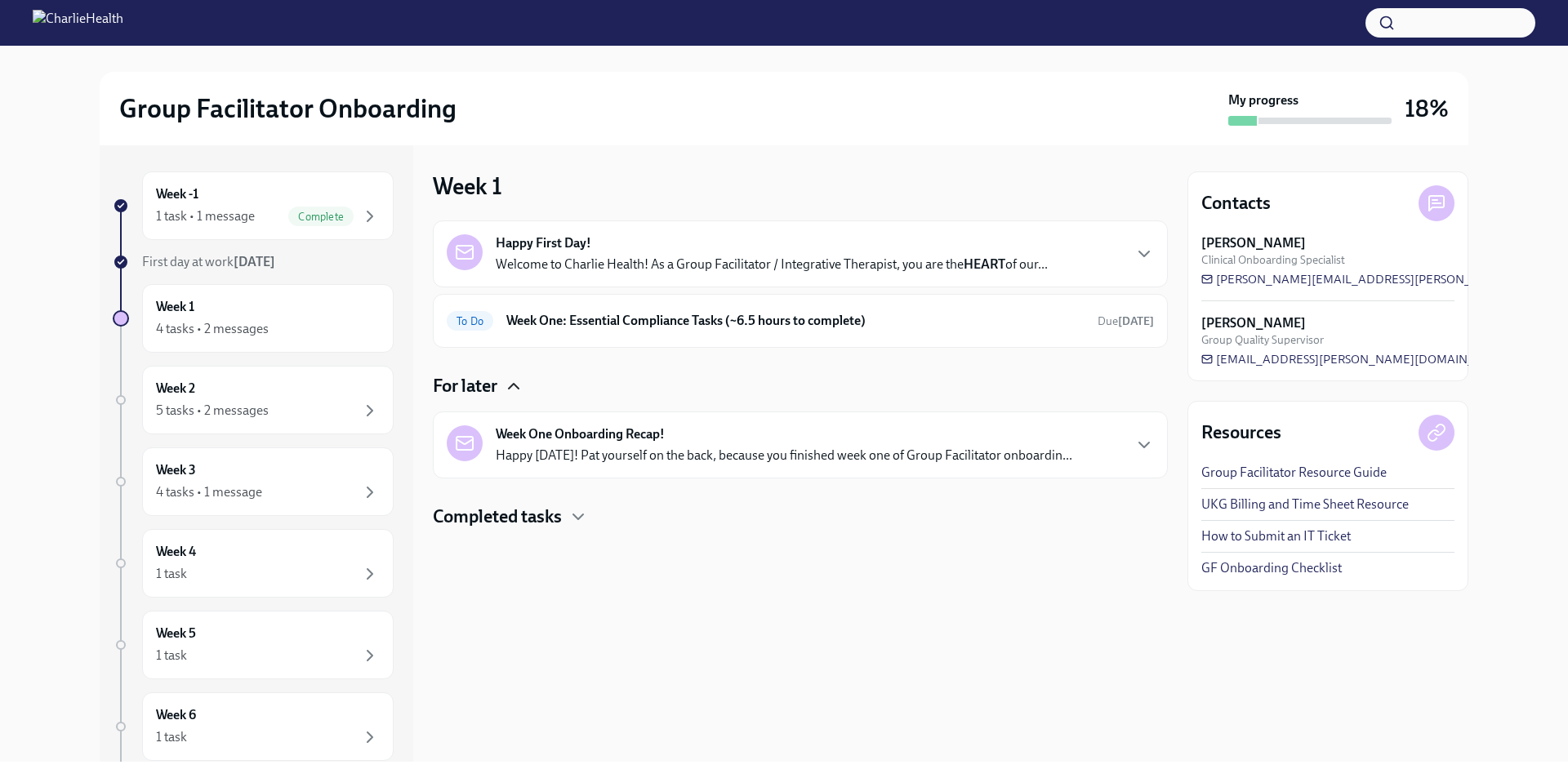
click at [517, 386] on icon "button" at bounding box center [513, 386] width 9 height 5
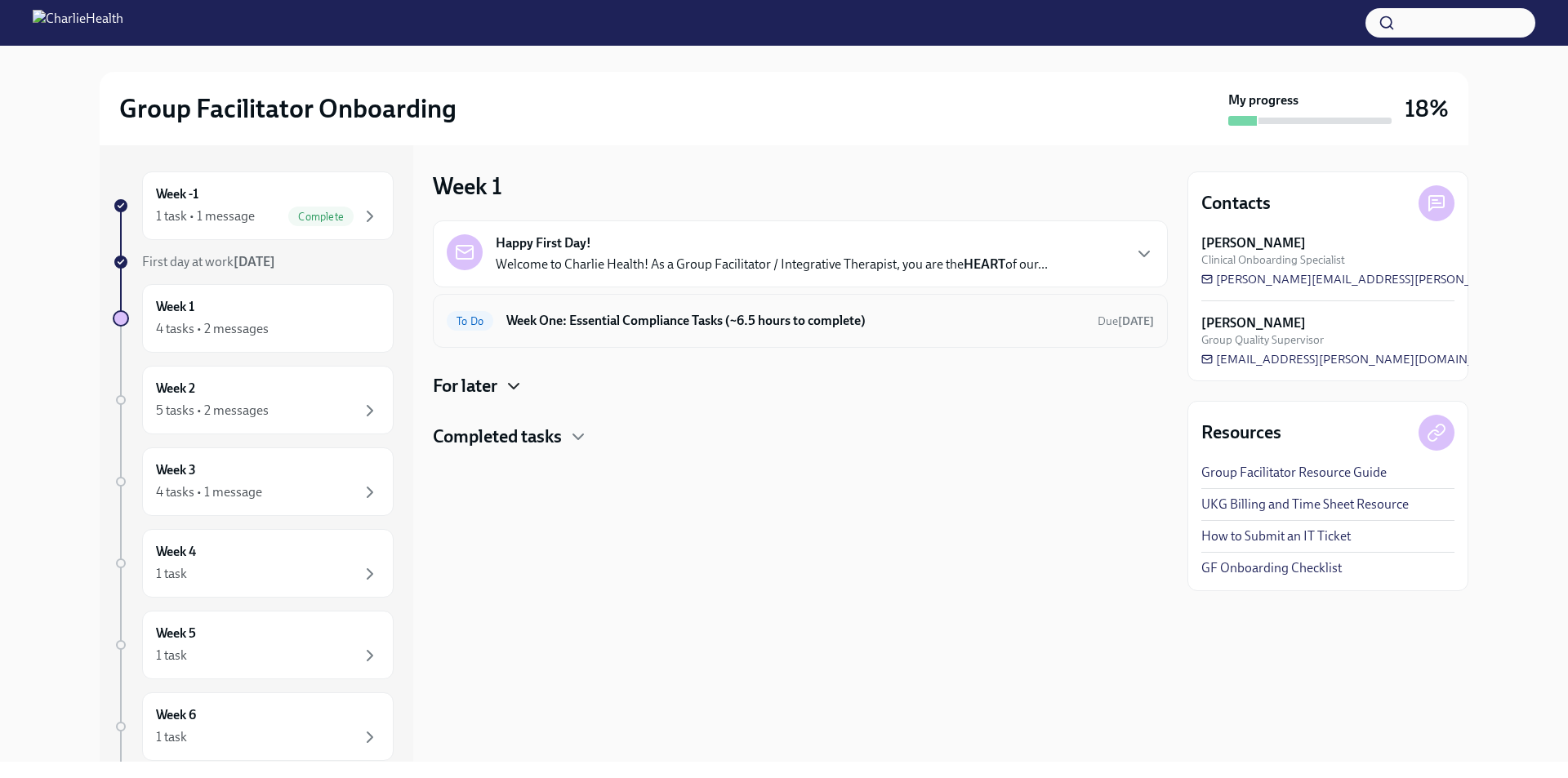
click at [589, 329] on h6 "Week One: Essential Compliance Tasks (~6.5 hours to complete)" at bounding box center [796, 321] width 578 height 18
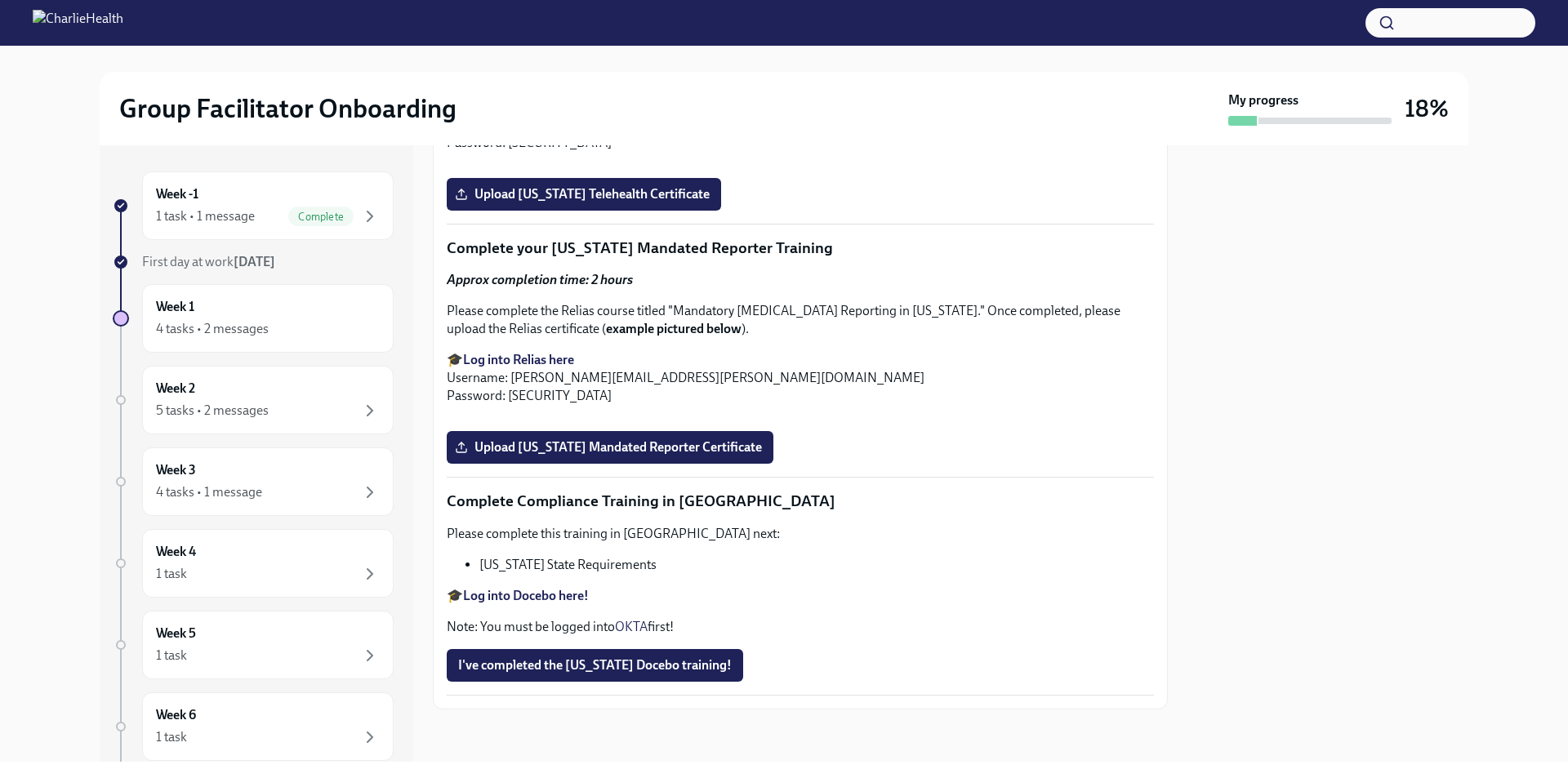
scroll to position [3485, 0]
